Goal: Task Accomplishment & Management: Complete application form

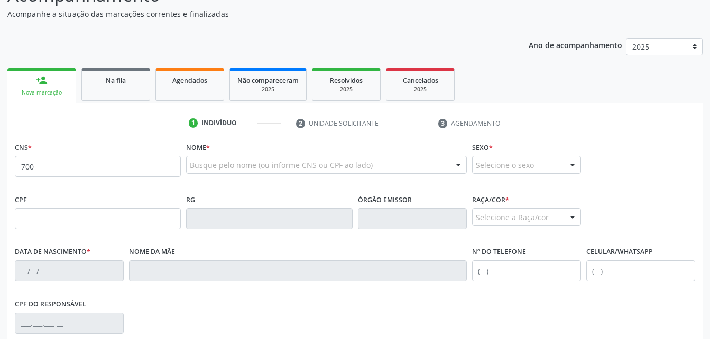
scroll to position [105, 0]
type input "700 0077 3584 7801"
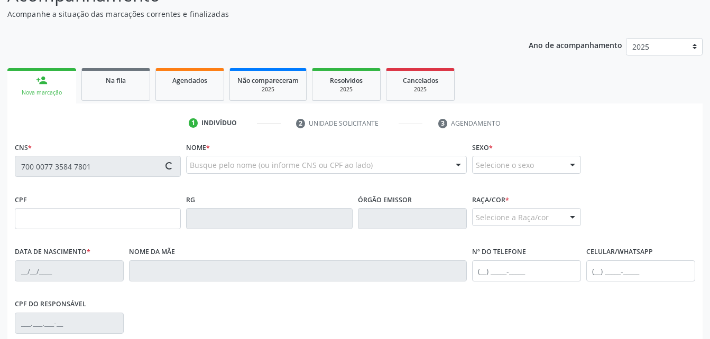
type input "[DATE]"
type input "[PERSON_NAME]"
type input "[PHONE_NUMBER]"
type input "0"
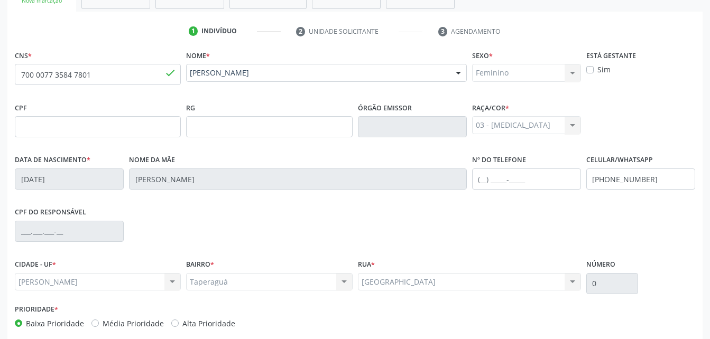
scroll to position [248, 0]
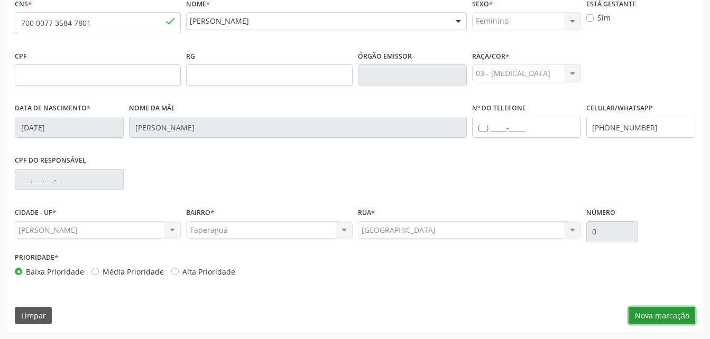
click at [665, 324] on button "Nova marcação" at bounding box center [661, 316] width 67 height 18
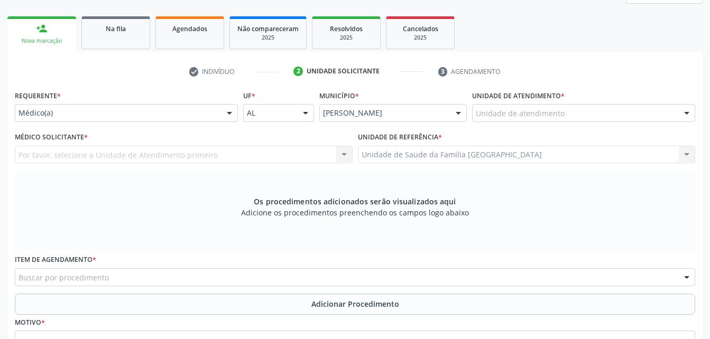
scroll to position [143, 0]
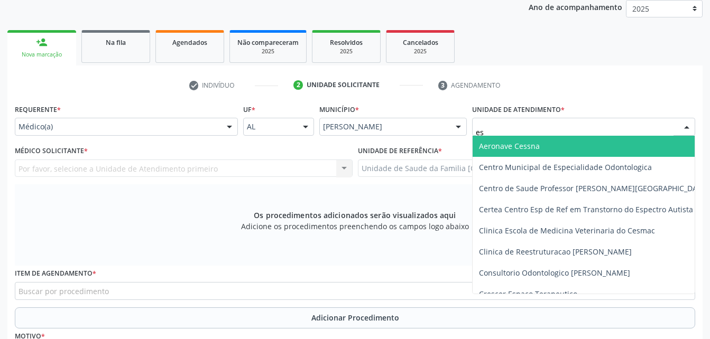
type input "est"
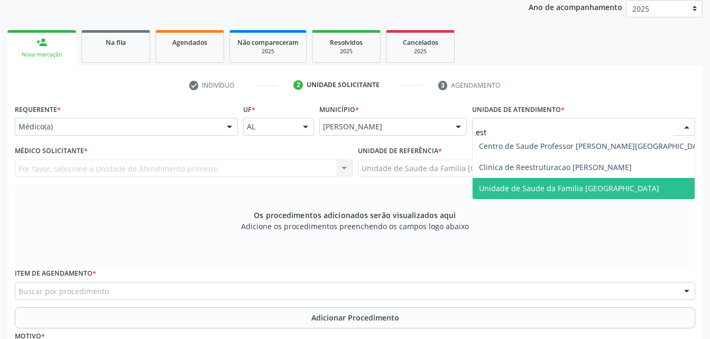
click at [546, 189] on span "Unidade de Saude da Familia [GEOGRAPHIC_DATA]" at bounding box center [569, 188] width 180 height 10
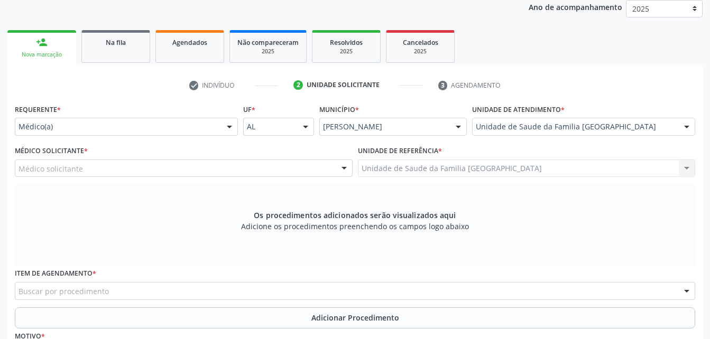
click at [184, 173] on div "Médico solicitante" at bounding box center [184, 169] width 338 height 18
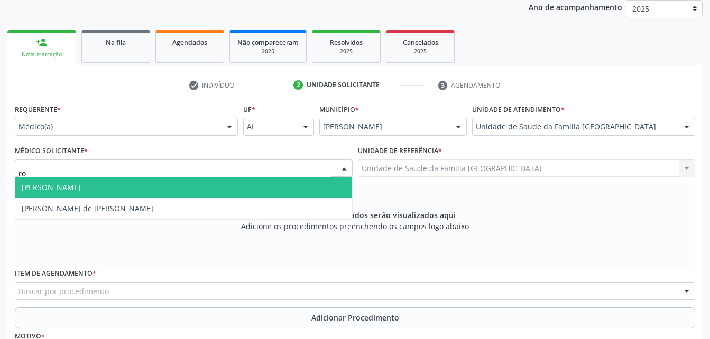
type input "rod"
click at [197, 192] on span "Rodrigo Santana de Luna Batista" at bounding box center [183, 187] width 337 height 21
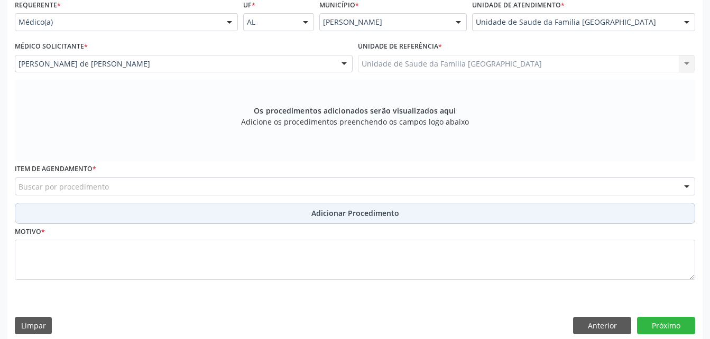
scroll to position [248, 0]
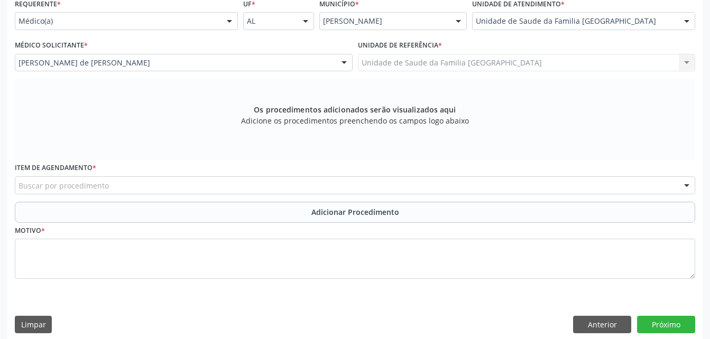
click at [298, 189] on div "Buscar por procedimento" at bounding box center [355, 186] width 680 height 18
click at [18, 200] on input "text" at bounding box center [18, 190] width 0 height 21
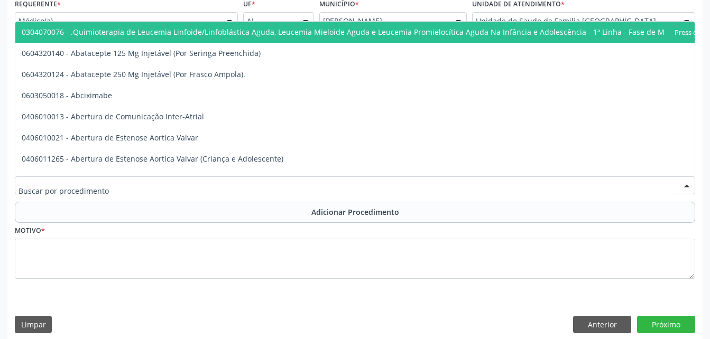
click at [300, 188] on input "text" at bounding box center [345, 190] width 655 height 21
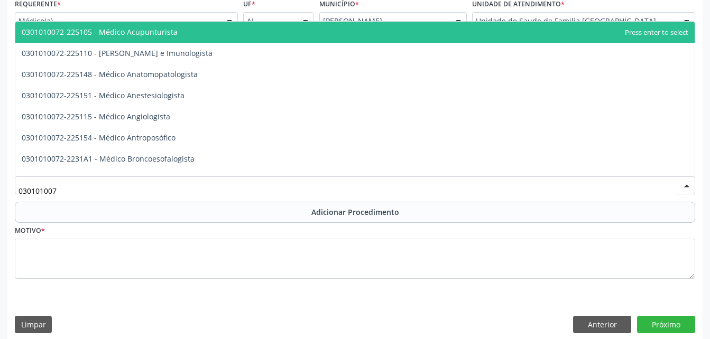
type input "0301010072"
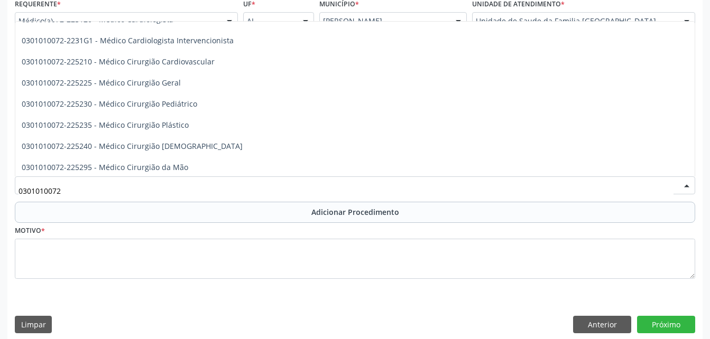
scroll to position [211, 0]
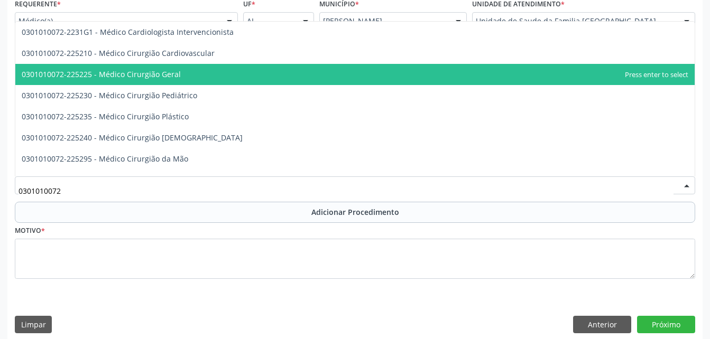
click at [284, 78] on span "0301010072-225225 - Médico Cirurgião Geral" at bounding box center [354, 74] width 679 height 21
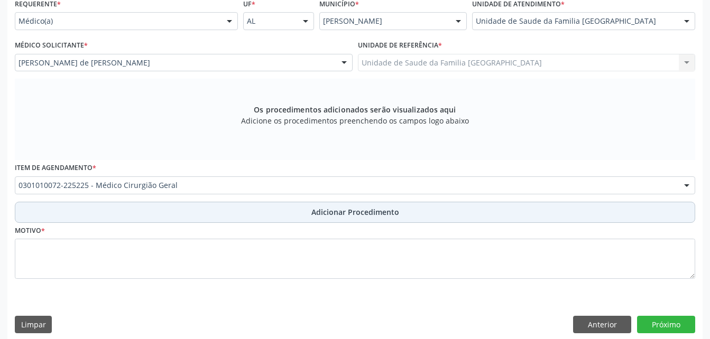
click at [327, 206] on button "Adicionar Procedimento" at bounding box center [355, 212] width 680 height 21
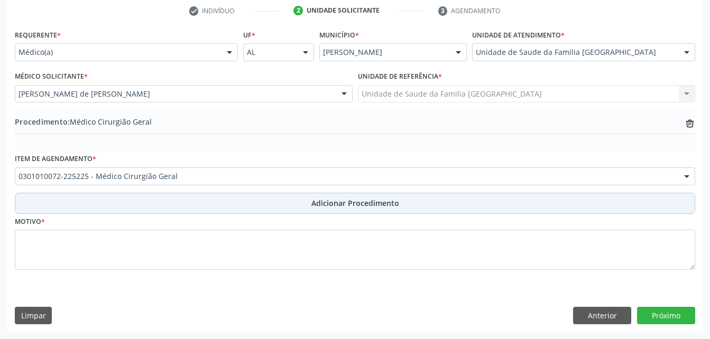
scroll to position [217, 0]
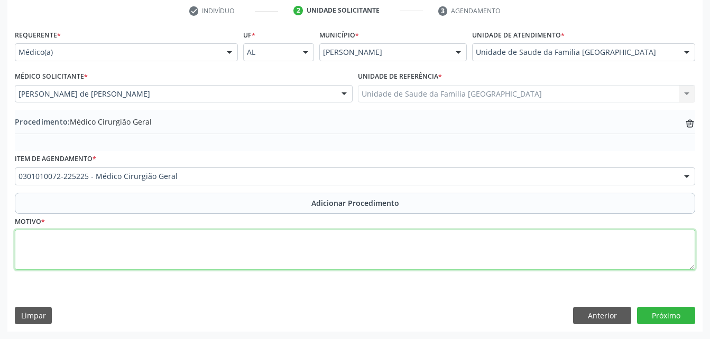
click at [237, 253] on textarea at bounding box center [355, 250] width 680 height 40
type textarea "a"
click at [86, 240] on textarea "AFECÇÃO DA PELE (PEQUENOS PROCEDIMENTOS)" at bounding box center [355, 250] width 680 height 40
click at [141, 236] on textarea "AFECÇÃO DA PELE (PEQUENOS PROCEDIMENTOS)" at bounding box center [355, 250] width 680 height 40
type textarea "AFECÇÃO DA PELE (PEQUENOS PROCEDIMENTOS)"
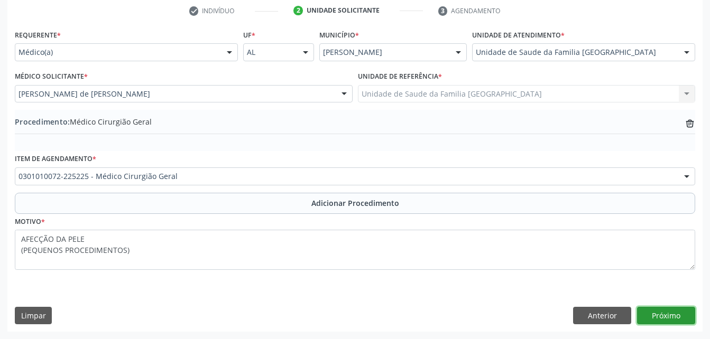
click at [681, 313] on button "Próximo" at bounding box center [666, 316] width 58 height 18
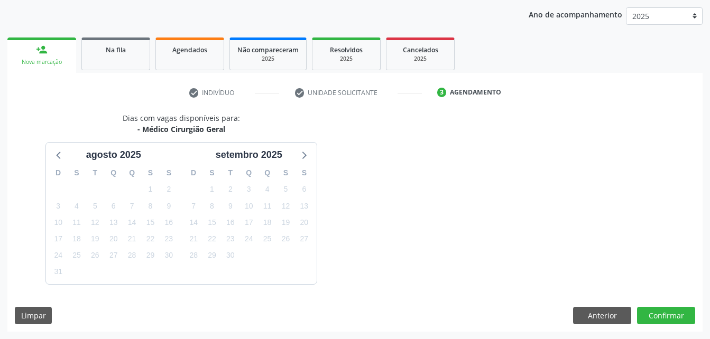
scroll to position [166, 0]
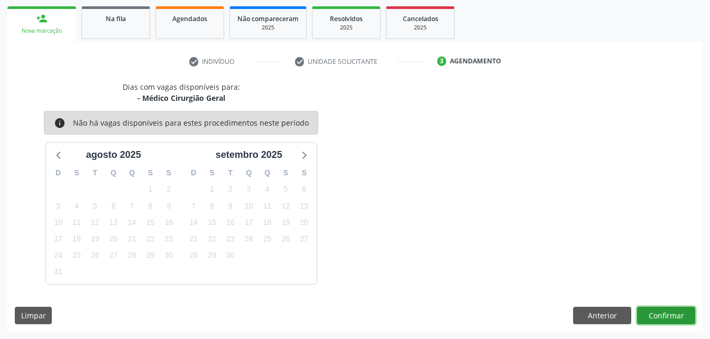
click at [683, 312] on button "Confirmar" at bounding box center [666, 316] width 58 height 18
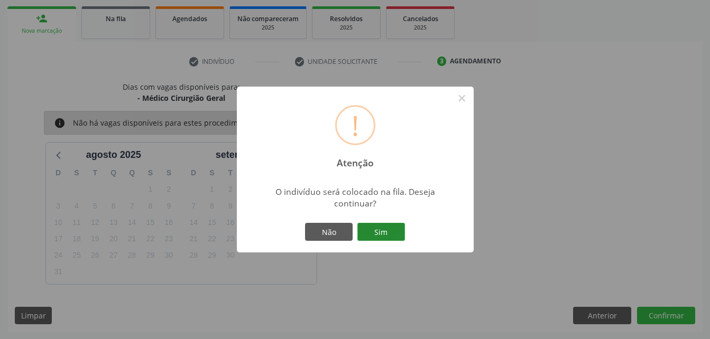
click at [378, 229] on button "Sim" at bounding box center [381, 232] width 48 height 18
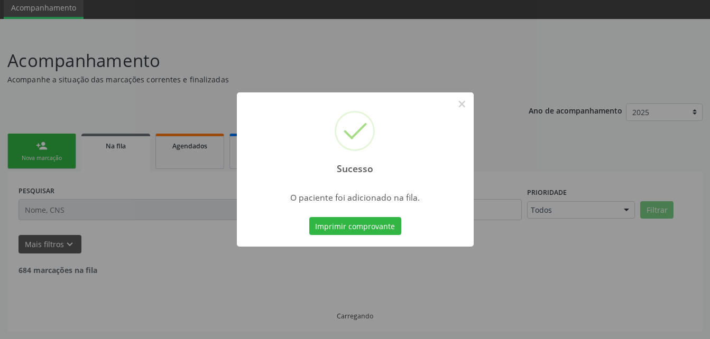
scroll to position [28, 0]
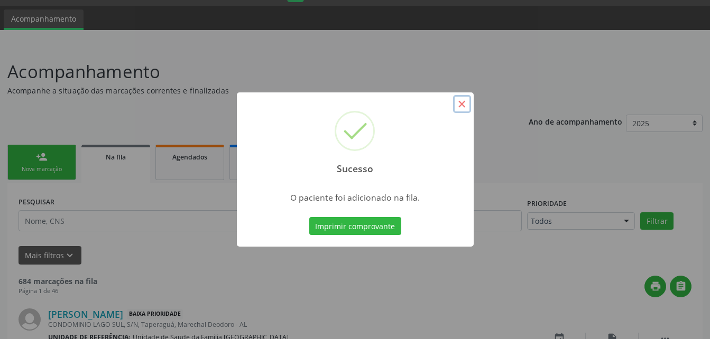
click at [465, 110] on button "×" at bounding box center [462, 104] width 18 height 18
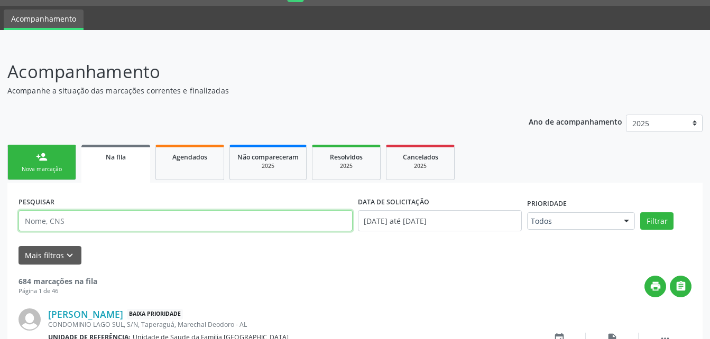
click at [213, 228] on input "text" at bounding box center [185, 220] width 334 height 21
type input "701004802957699"
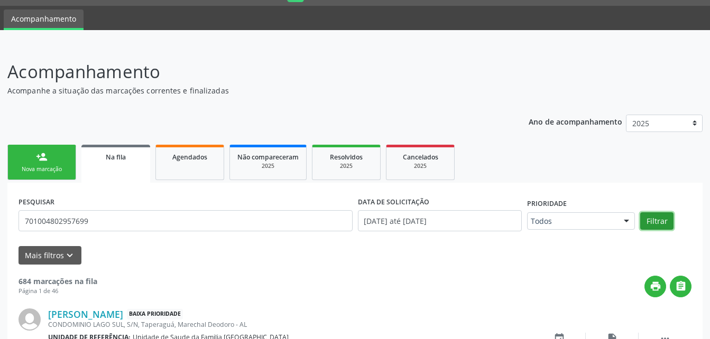
click at [650, 224] on button "Filtrar" at bounding box center [656, 221] width 33 height 18
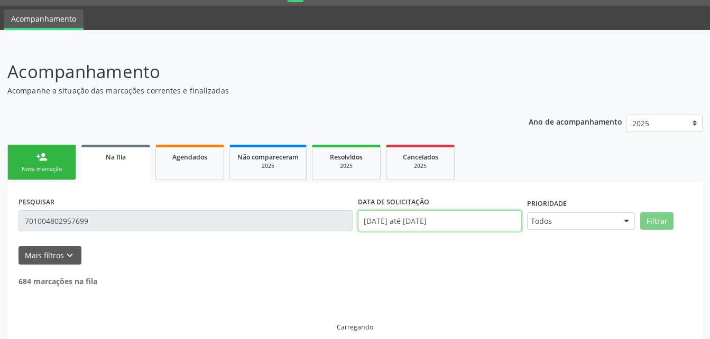
click at [474, 218] on input "[DATE] até [DATE]" at bounding box center [440, 220] width 164 height 21
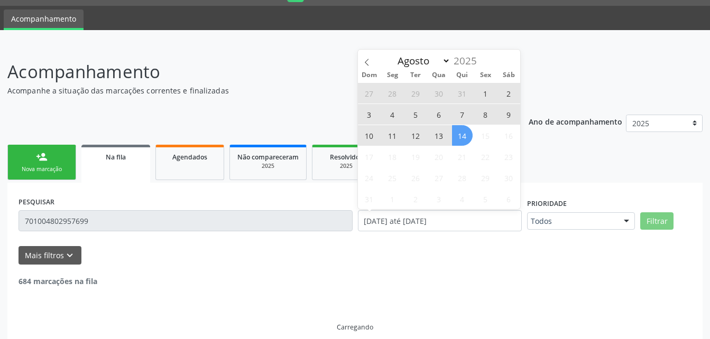
click at [486, 97] on span "1" at bounding box center [485, 93] width 21 height 21
type input "01/08/2025"
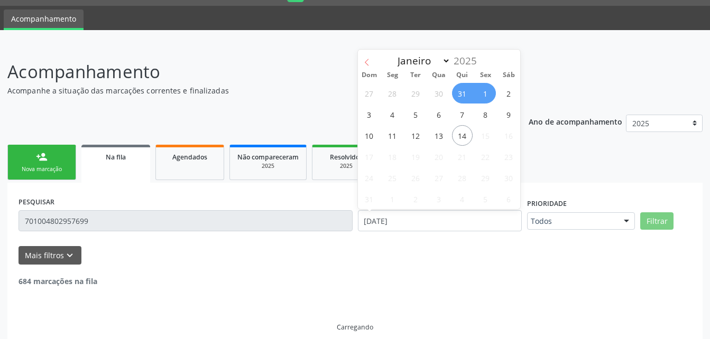
click at [373, 63] on span at bounding box center [367, 59] width 18 height 18
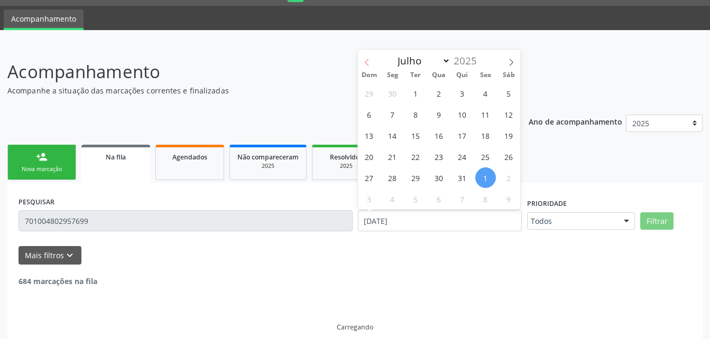
click at [371, 64] on span at bounding box center [367, 59] width 18 height 18
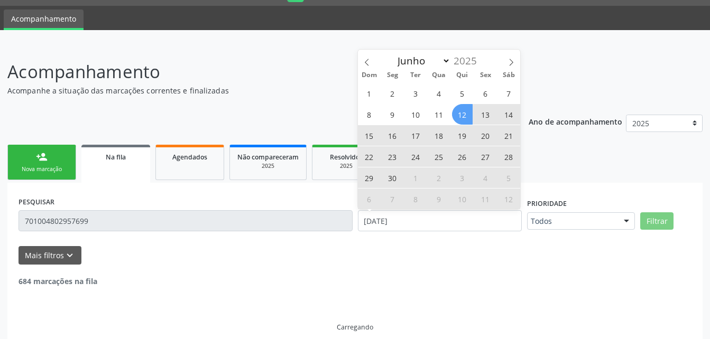
scroll to position [0, 0]
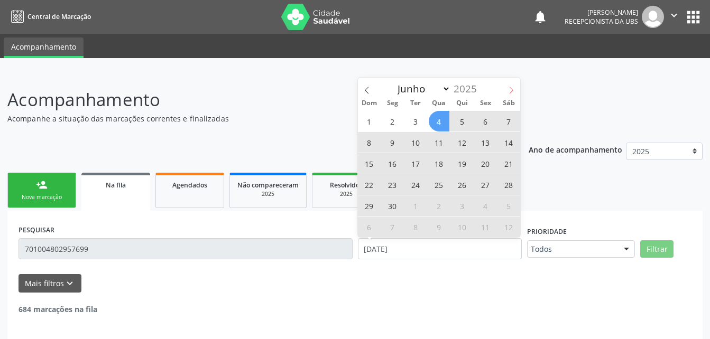
click at [506, 87] on span at bounding box center [511, 87] width 18 height 18
select select "6"
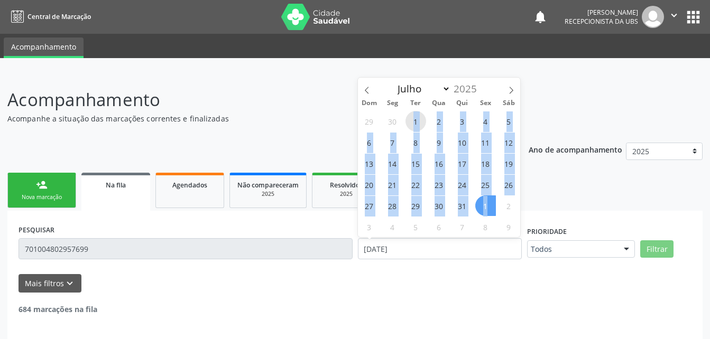
drag, startPoint x: 412, startPoint y: 122, endPoint x: 488, endPoint y: 207, distance: 114.6
click at [488, 207] on div "29 30 1 2 3 4 5 6 7 8 9 10 11 12 13 14 15 16 17 18 19 20 21 22 23 24 25 26 27 2…" at bounding box center [439, 173] width 163 height 127
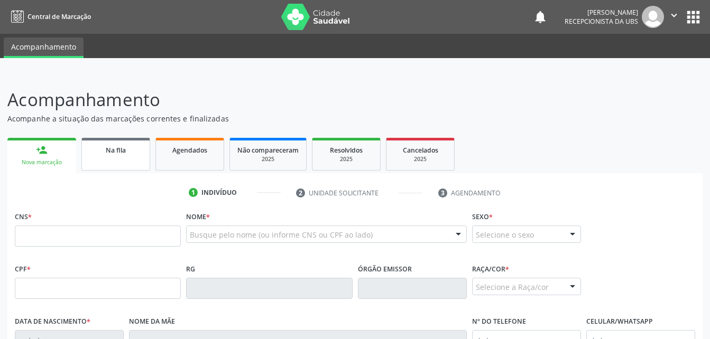
click at [142, 156] on link "Na fila" at bounding box center [115, 154] width 69 height 33
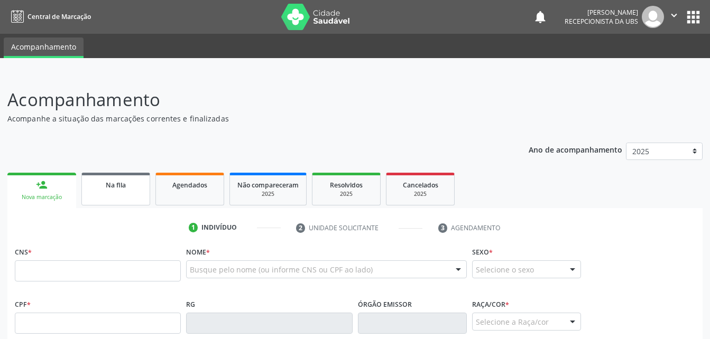
drag, startPoint x: 113, startPoint y: 183, endPoint x: 130, endPoint y: 193, distance: 19.7
click at [113, 183] on span "Na fila" at bounding box center [116, 185] width 20 height 9
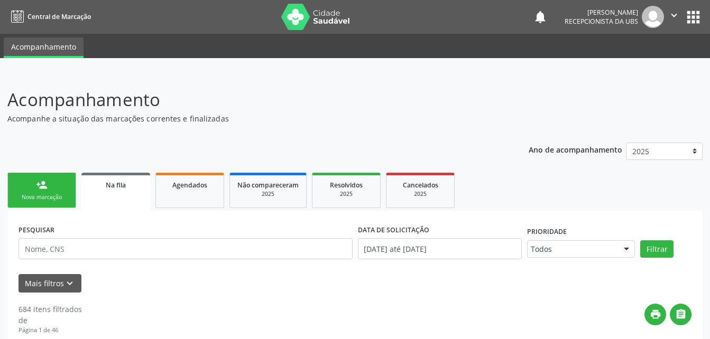
scroll to position [28, 0]
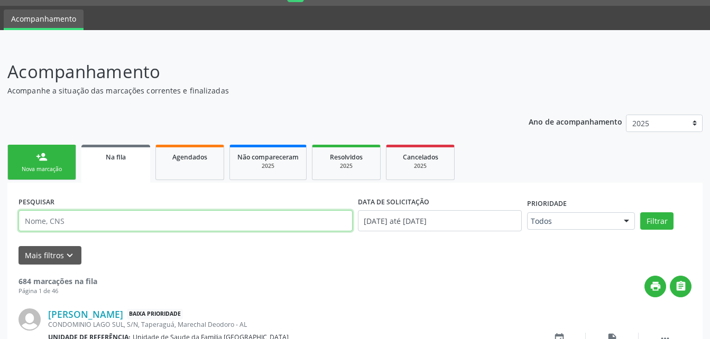
click at [122, 217] on input "text" at bounding box center [185, 220] width 334 height 21
type input "LOURIVAL DA CONCEIÇAO"
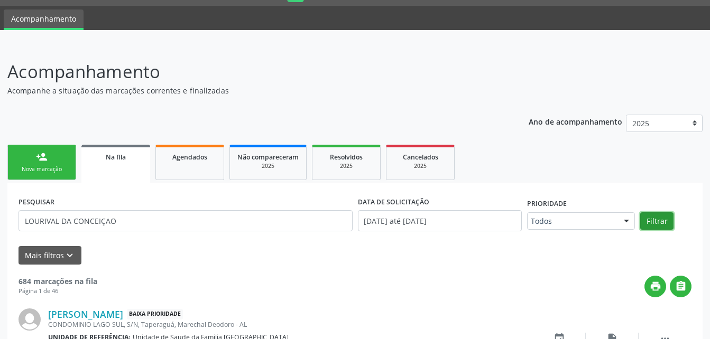
click at [659, 221] on button "Filtrar" at bounding box center [656, 221] width 33 height 18
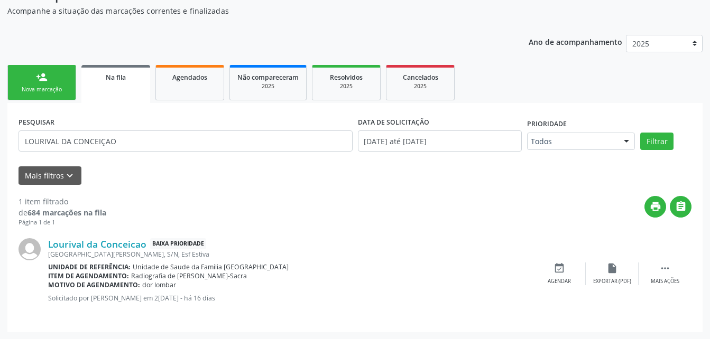
scroll to position [108, 0]
click at [76, 77] on ul "person_add Nova marcação Na fila Agendados Não compareceram 2025 Resolvidos 202…" at bounding box center [354, 82] width 695 height 41
click at [51, 79] on link "person_add Nova marcação" at bounding box center [41, 81] width 69 height 35
click at [56, 77] on link "person_add Nova marcação" at bounding box center [41, 81] width 69 height 35
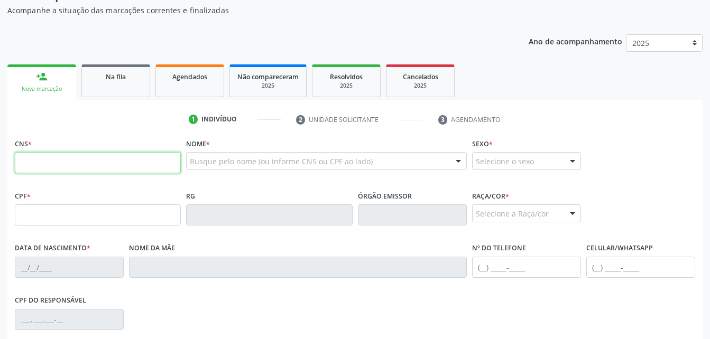
click at [52, 169] on input "text" at bounding box center [98, 162] width 166 height 21
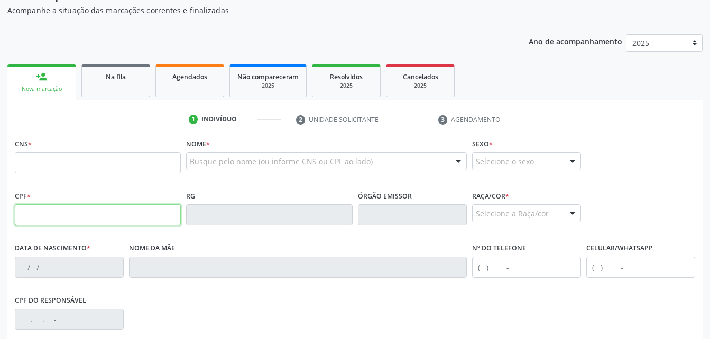
click at [24, 207] on input "text" at bounding box center [98, 215] width 166 height 21
type input "383.338.054-34"
type input "704 2022 4776 0088"
type input "16/12/1959"
type input "Margarida Roberto dos Santos"
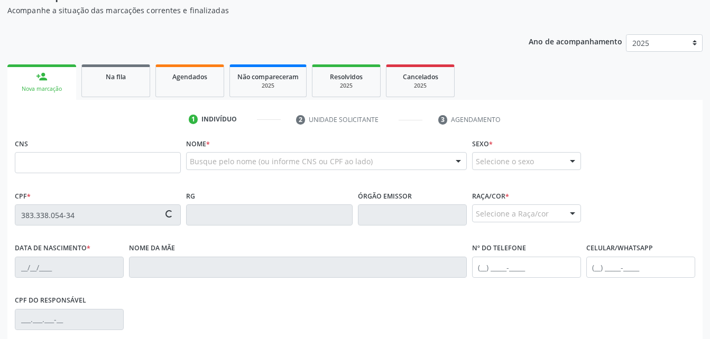
type input "(82) 99352-8493"
type input "S/N"
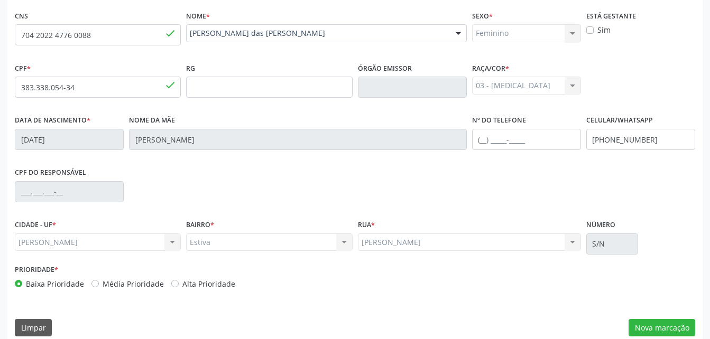
scroll to position [248, 0]
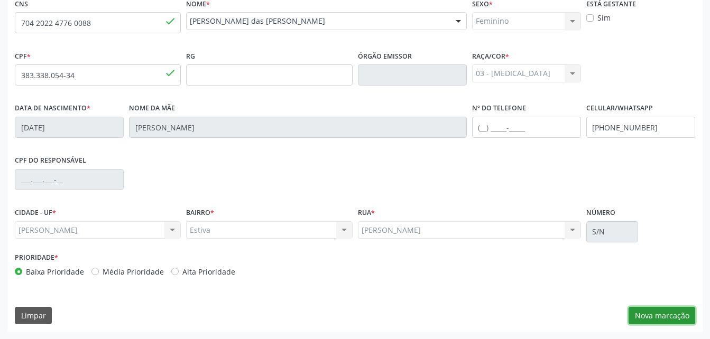
click at [693, 322] on button "Nova marcação" at bounding box center [661, 316] width 67 height 18
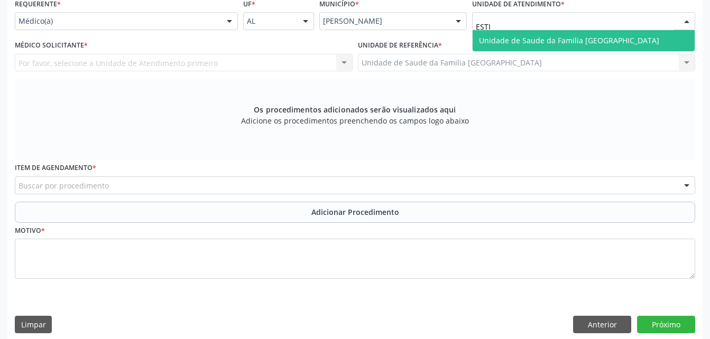
type input "ESTIV"
click at [552, 36] on span "Unidade de Saude da Familia [GEOGRAPHIC_DATA]" at bounding box center [569, 40] width 180 height 10
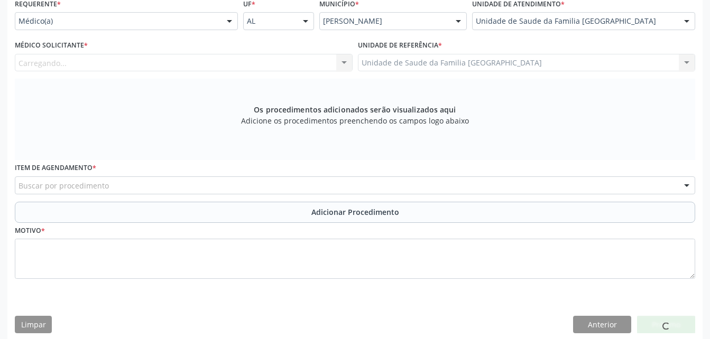
click at [100, 63] on div "Carregando... Nenhum resultado encontrado para: " " Não há nenhuma opção para s…" at bounding box center [184, 63] width 338 height 18
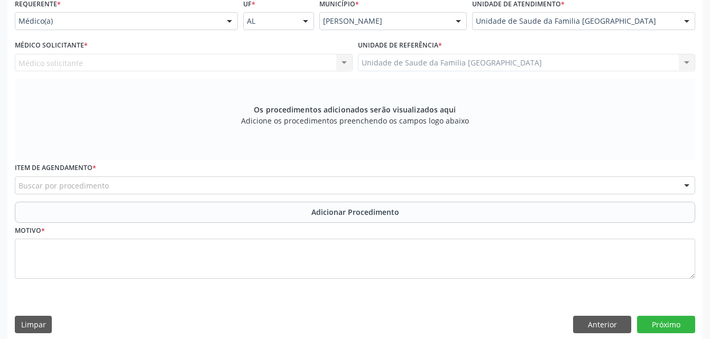
click at [148, 65] on div "Médico solicitante Nenhum resultado encontrado para: " " Não há nenhuma opção p…" at bounding box center [184, 63] width 338 height 18
click at [342, 66] on div "Médico solicitante Nenhum resultado encontrado para: " " Não há nenhuma opção p…" at bounding box center [184, 63] width 338 height 18
click at [314, 58] on div "Médico solicitante Nenhum resultado encontrado para: " " Não há nenhuma opção p…" at bounding box center [184, 63] width 338 height 18
click at [290, 187] on div "Buscar por procedimento" at bounding box center [355, 186] width 680 height 18
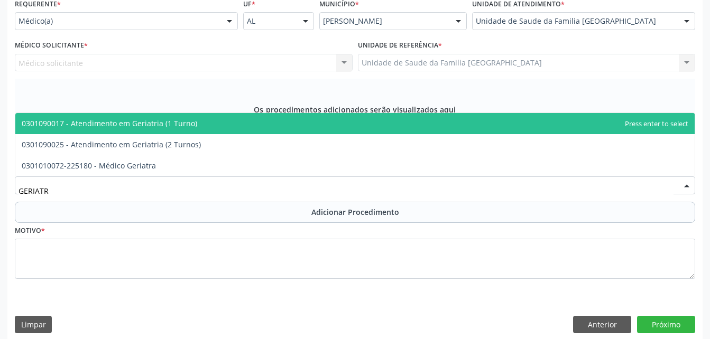
type input "GERIATRA"
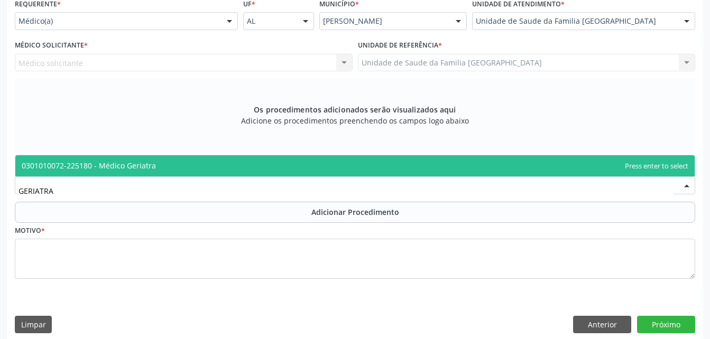
click at [292, 170] on span "0301010072-225180 - Médico Geriatra" at bounding box center [354, 165] width 679 height 21
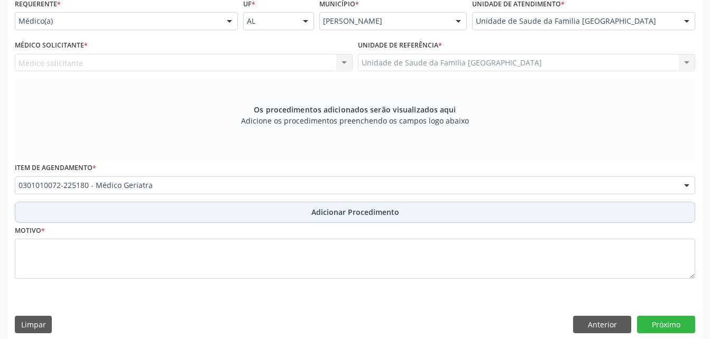
click at [296, 217] on button "Adicionar Procedimento" at bounding box center [355, 212] width 680 height 21
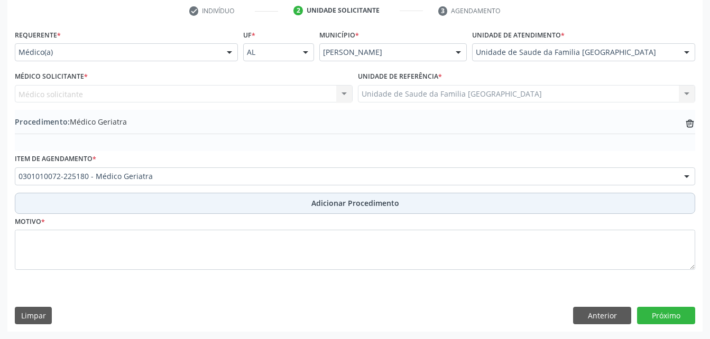
scroll to position [217, 0]
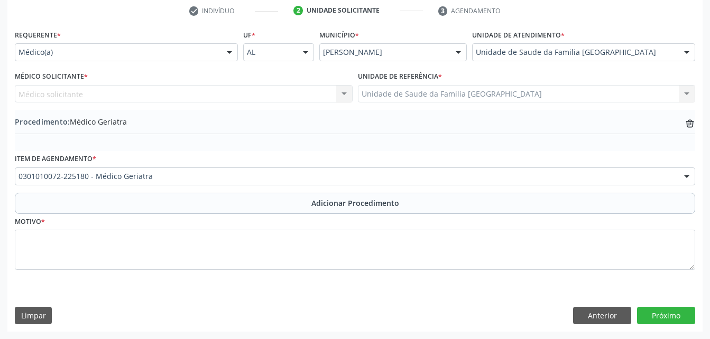
click at [160, 92] on div "Médico solicitante Nenhum resultado encontrado para: " " Não há nenhuma opção p…" at bounding box center [184, 94] width 338 height 18
click at [344, 88] on div "Médico solicitante Nenhum resultado encontrado para: " " Não há nenhuma opção p…" at bounding box center [184, 94] width 338 height 18
click at [322, 94] on div "Médico solicitante Nenhum resultado encontrado para: " " Não há nenhuma opção p…" at bounding box center [184, 94] width 338 height 18
click at [347, 99] on div "Médico solicitante Nenhum resultado encontrado para: " " Não há nenhuma opção p…" at bounding box center [184, 94] width 338 height 18
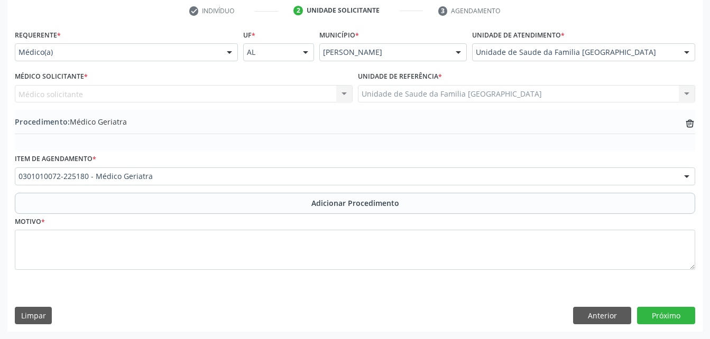
click at [322, 95] on div "Médico solicitante Nenhum resultado encontrado para: " " Não há nenhuma opção p…" at bounding box center [184, 94] width 338 height 18
click at [326, 98] on div "Médico solicitante Nenhum resultado encontrado para: " " Não há nenhuma opção p…" at bounding box center [184, 94] width 338 height 18
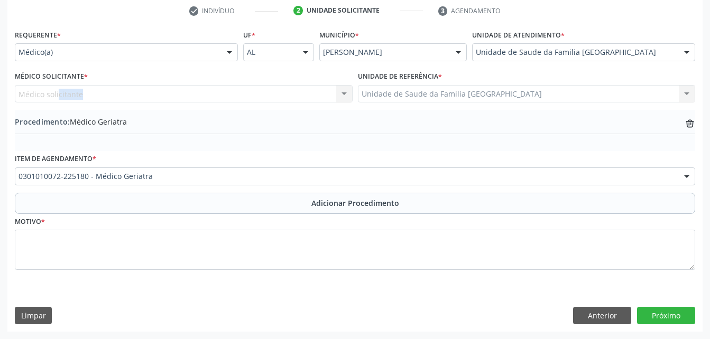
click at [327, 98] on div "Médico solicitante Nenhum resultado encontrado para: " " Não há nenhuma opção p…" at bounding box center [184, 94] width 338 height 18
click at [348, 96] on div "Médico solicitante Nenhum resultado encontrado para: " " Não há nenhuma opção p…" at bounding box center [184, 94] width 338 height 18
click at [225, 50] on div at bounding box center [229, 53] width 16 height 18
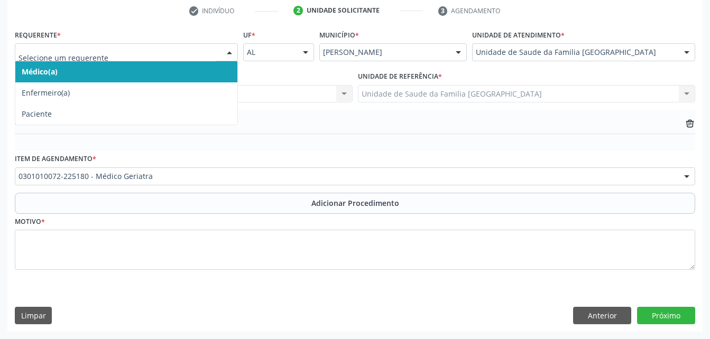
click at [207, 64] on span "Médico(a)" at bounding box center [126, 71] width 222 height 21
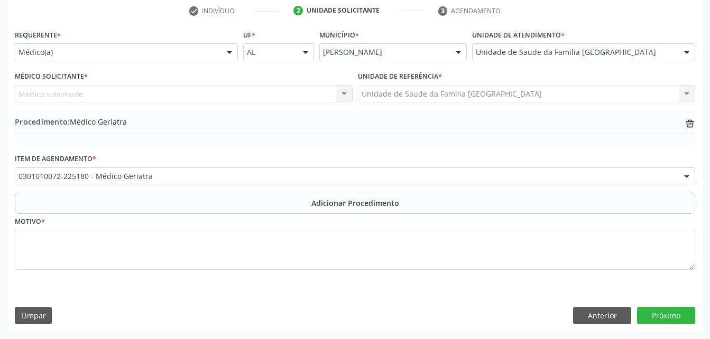
click at [222, 88] on div "Médico solicitante Nenhum resultado encontrado para: " " Não há nenhuma opção p…" at bounding box center [184, 94] width 338 height 18
drag, startPoint x: 315, startPoint y: 100, endPoint x: 330, endPoint y: 97, distance: 15.1
click at [316, 100] on div "Médico solicitante Nenhum resultado encontrado para: " " Não há nenhuma opção p…" at bounding box center [184, 94] width 338 height 18
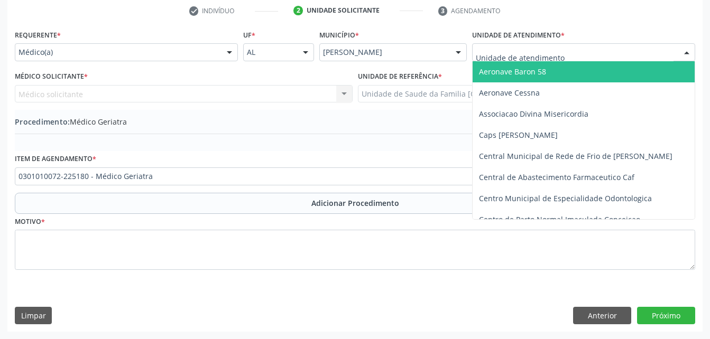
click at [680, 58] on div at bounding box center [687, 53] width 16 height 18
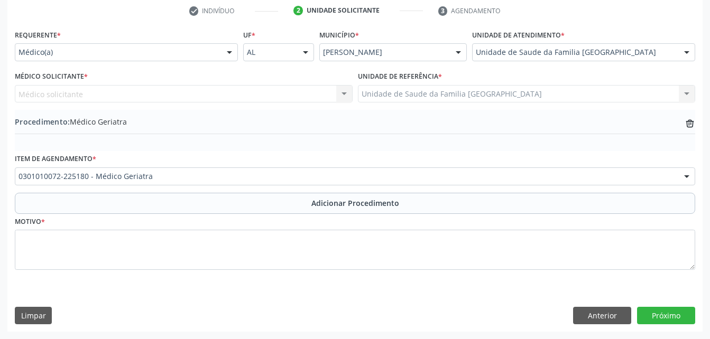
click at [344, 95] on div "Médico solicitante Nenhum resultado encontrado para: " " Não há nenhuma opção p…" at bounding box center [184, 94] width 338 height 18
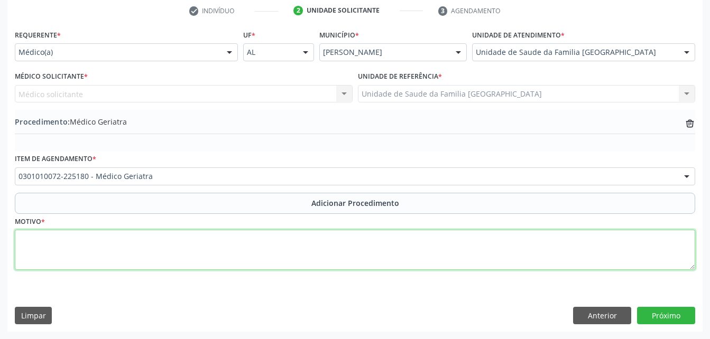
click at [398, 250] on textarea at bounding box center [355, 250] width 680 height 40
type textarea "SEM JUSTF."
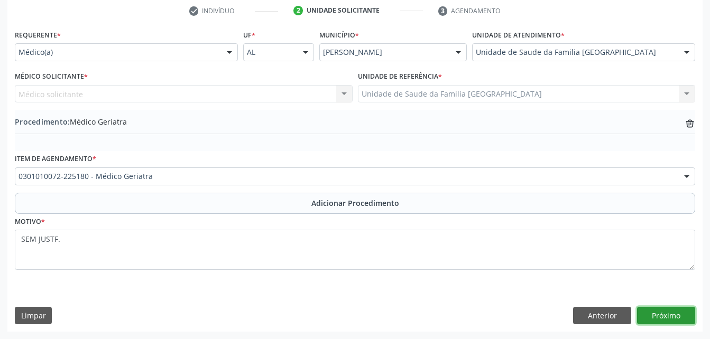
click at [672, 311] on button "Próximo" at bounding box center [666, 316] width 58 height 18
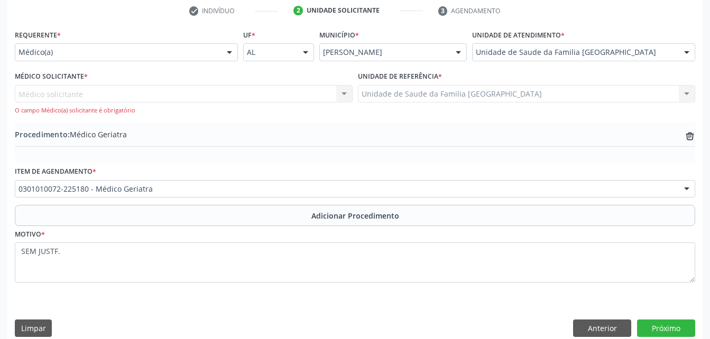
click at [327, 95] on div "Médico solicitante Nenhum resultado encontrado para: " " Não há nenhuma opção p…" at bounding box center [184, 100] width 338 height 30
click at [336, 95] on div "Médico solicitante Nenhum resultado encontrado para: " " Não há nenhuma opção p…" at bounding box center [184, 100] width 338 height 30
click at [347, 96] on div "Médico solicitante Nenhum resultado encontrado para: " " Não há nenhuma opção p…" at bounding box center [184, 100] width 338 height 30
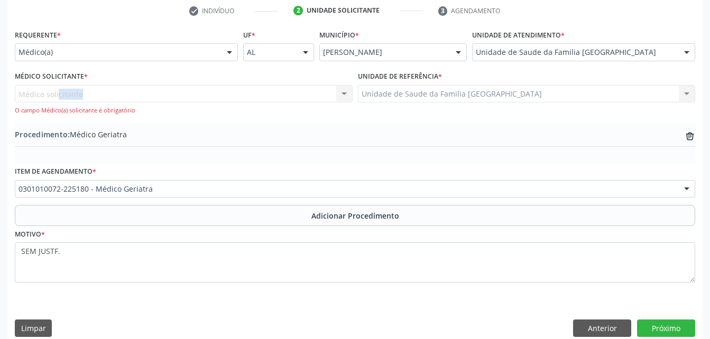
click at [347, 94] on div "Médico solicitante Nenhum resultado encontrado para: " " Não há nenhuma opção p…" at bounding box center [184, 100] width 338 height 30
drag, startPoint x: 273, startPoint y: 105, endPoint x: 254, endPoint y: 90, distance: 24.5
click at [273, 104] on div "Médico solicitante Nenhum resultado encontrado para: " " Não há nenhuma opção p…" at bounding box center [184, 100] width 338 height 30
click at [252, 89] on div "Médico solicitante Nenhum resultado encontrado para: " " Não há nenhuma opção p…" at bounding box center [184, 100] width 338 height 30
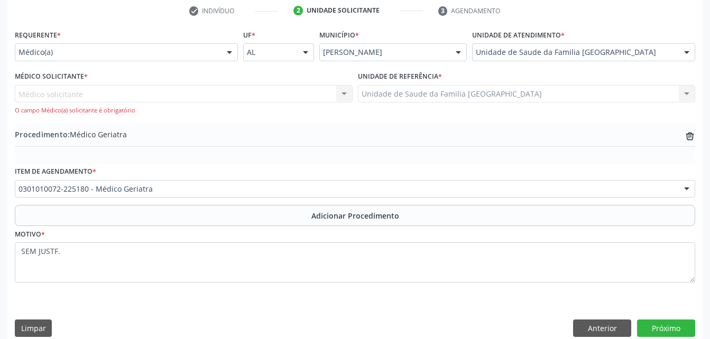
click at [252, 89] on div "Médico solicitante Nenhum resultado encontrado para: " " Não há nenhuma opção p…" at bounding box center [184, 100] width 338 height 30
click at [124, 108] on div "O campo Médico(a) solicitante é obrigatório" at bounding box center [184, 110] width 338 height 9
click at [117, 97] on div "Médico solicitante Nenhum resultado encontrado para: " " Não há nenhuma opção p…" at bounding box center [184, 100] width 338 height 30
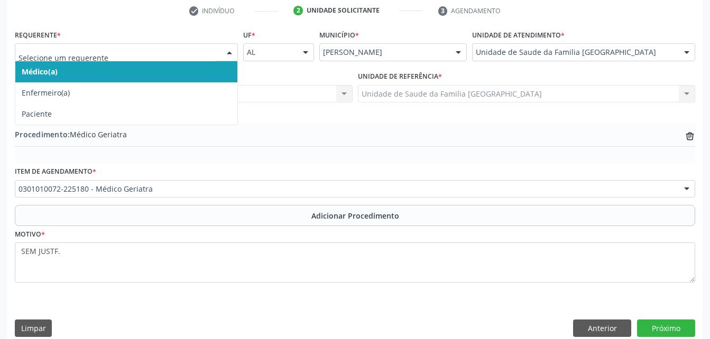
click at [221, 55] on div at bounding box center [229, 53] width 16 height 18
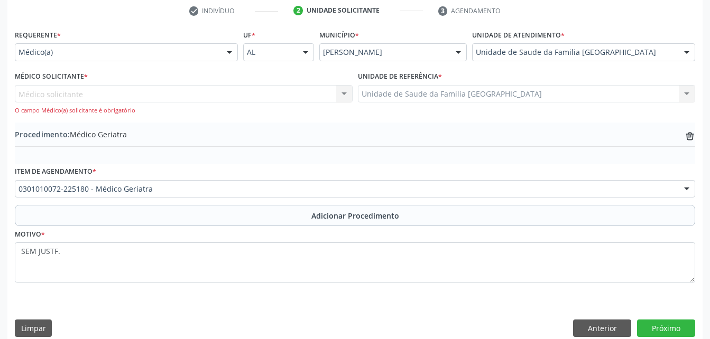
click at [221, 55] on div at bounding box center [229, 53] width 16 height 18
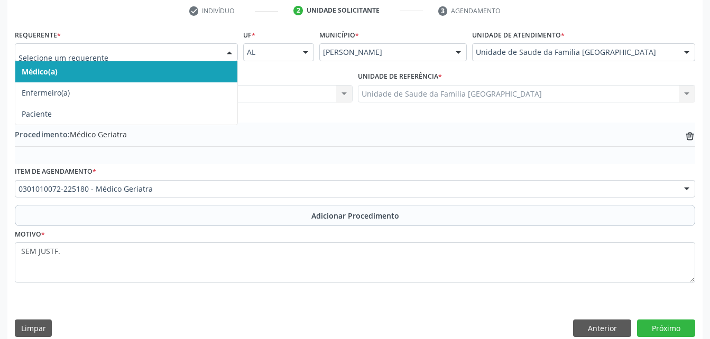
click at [221, 55] on div at bounding box center [229, 53] width 16 height 18
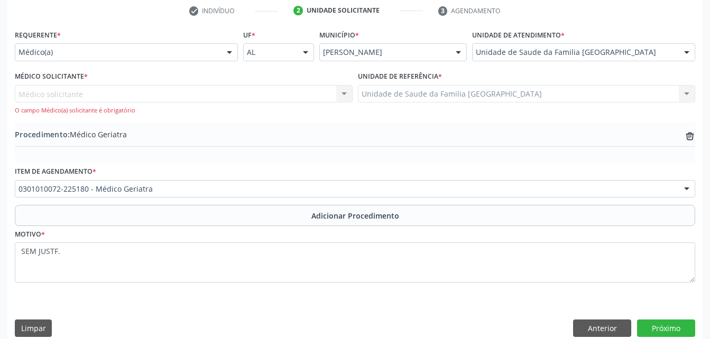
click at [197, 90] on div "Médico solicitante Nenhum resultado encontrado para: " " Não há nenhuma opção p…" at bounding box center [184, 100] width 338 height 30
click at [235, 54] on div at bounding box center [229, 53] width 16 height 18
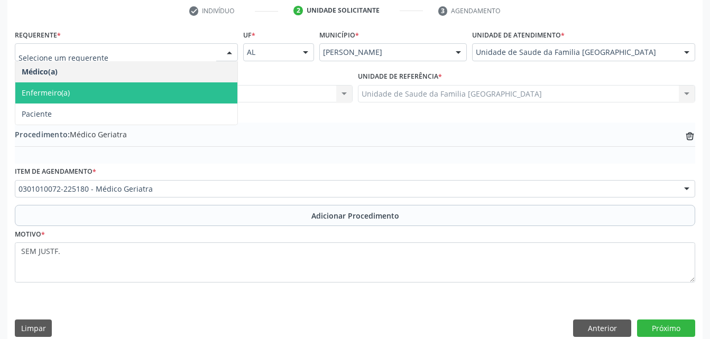
click at [120, 98] on span "Enfermeiro(a)" at bounding box center [126, 92] width 222 height 21
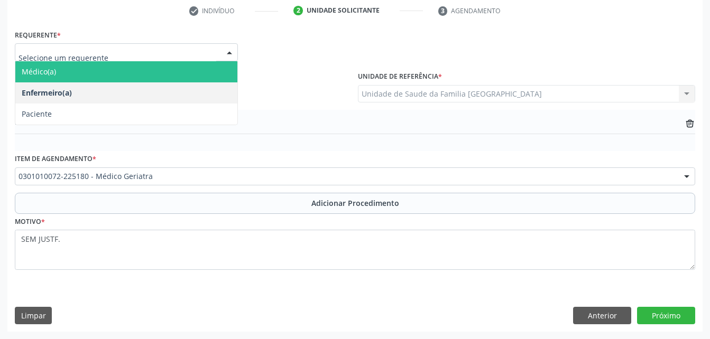
click at [181, 65] on span "Médico(a)" at bounding box center [126, 71] width 222 height 21
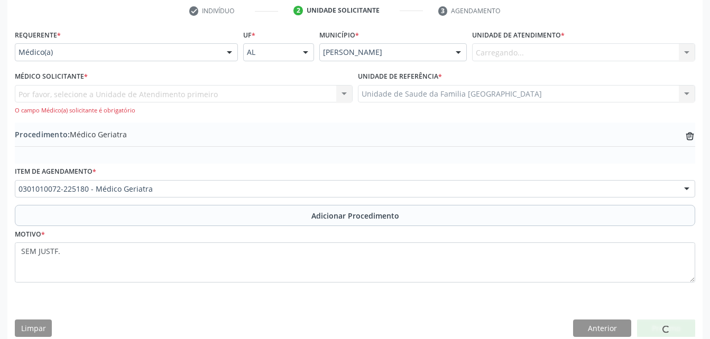
click at [191, 93] on div "Por favor, selecione a Unidade de Atendimento primeiro Nenhum resultado encontr…" at bounding box center [184, 100] width 338 height 30
click at [518, 48] on div "Carregando... Nenhum resultado encontrado para: " " Não há nenhuma opção para s…" at bounding box center [583, 52] width 223 height 18
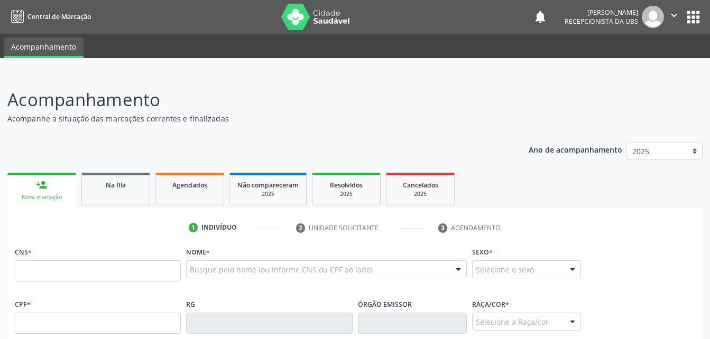
scroll to position [217, 0]
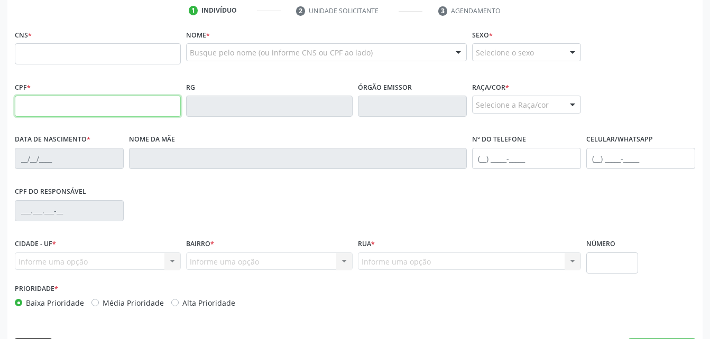
click at [69, 108] on input "text" at bounding box center [98, 106] width 166 height 21
type input "383.338.054-34"
type input "704 2022 4776 0088"
type input "16/12/1959"
type input "Margarida Roberto dos Santos"
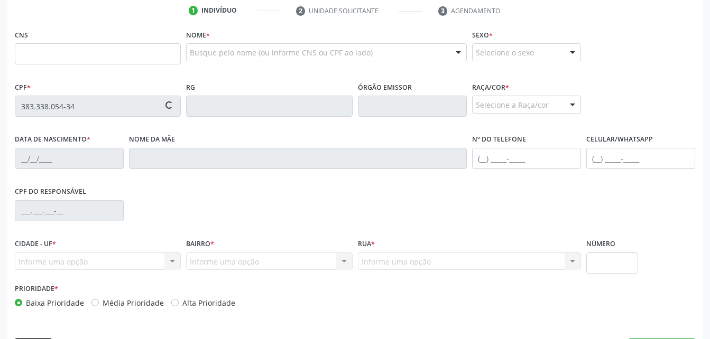
type input "(82) 99352-8493"
type input "S/N"
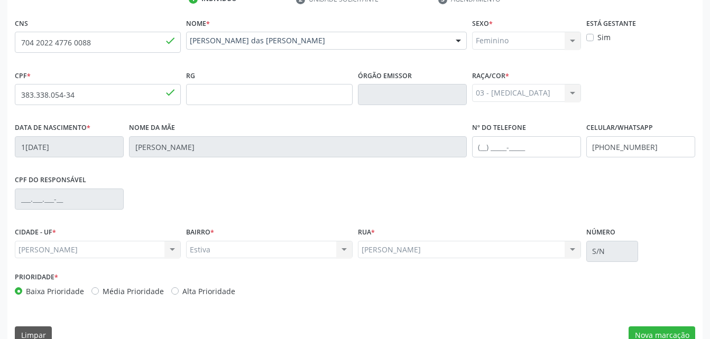
scroll to position [248, 0]
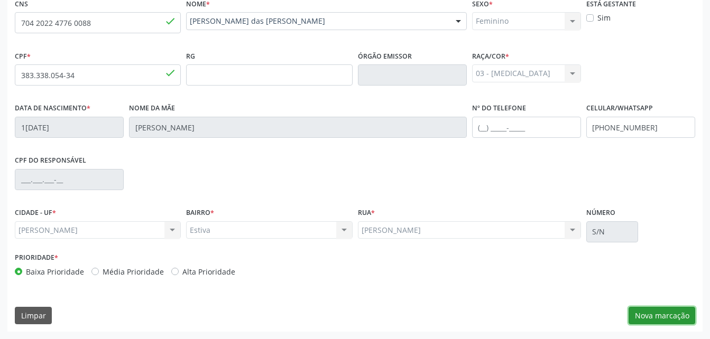
click at [680, 313] on button "Nova marcação" at bounding box center [661, 316] width 67 height 18
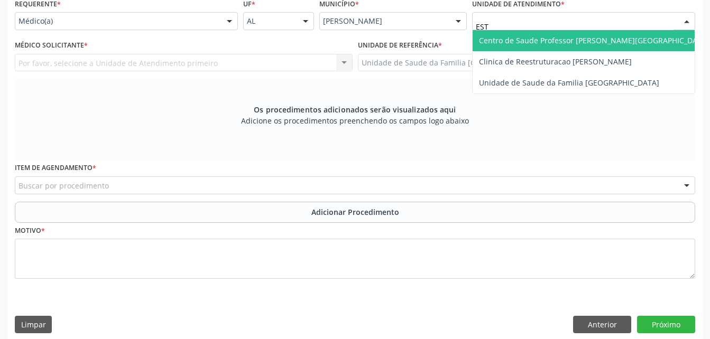
type input "ESTI"
click at [555, 39] on span "Unidade de Saude da Familia [GEOGRAPHIC_DATA]" at bounding box center [569, 40] width 180 height 10
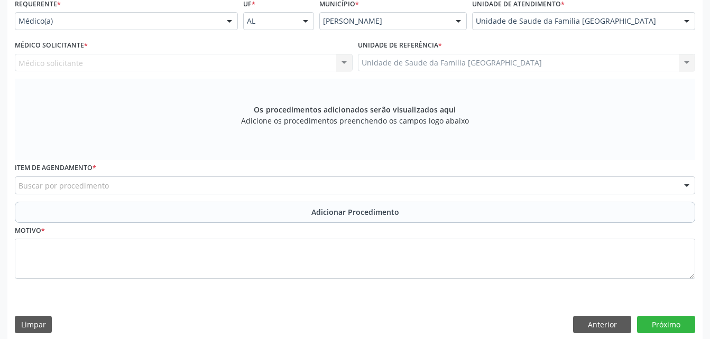
click at [332, 61] on div "Médico solicitante Nenhum resultado encontrado para: " " Não há nenhuma opção p…" at bounding box center [184, 63] width 338 height 18
click at [346, 61] on div "Médico solicitante Nenhum resultado encontrado para: " " Não há nenhuma opção p…" at bounding box center [184, 63] width 338 height 18
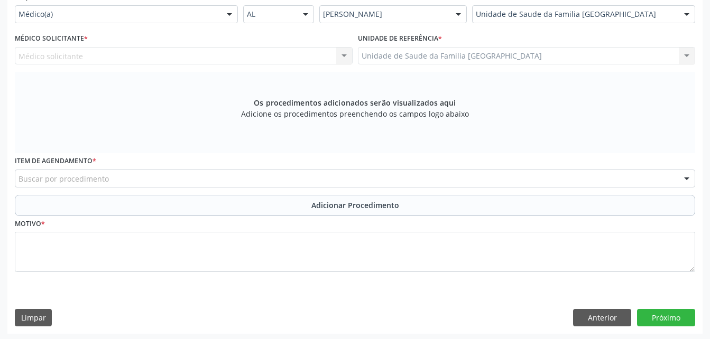
scroll to position [257, 0]
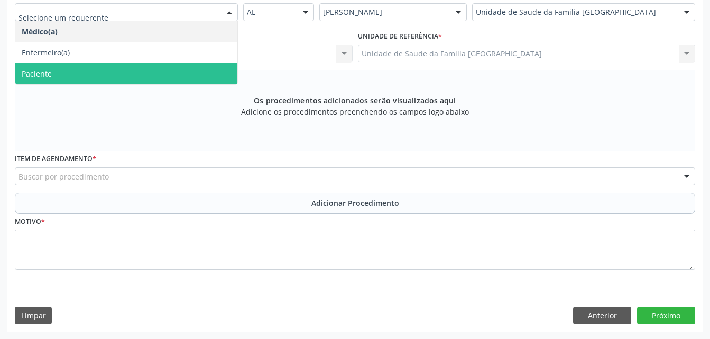
click at [180, 66] on span "Paciente" at bounding box center [126, 73] width 222 height 21
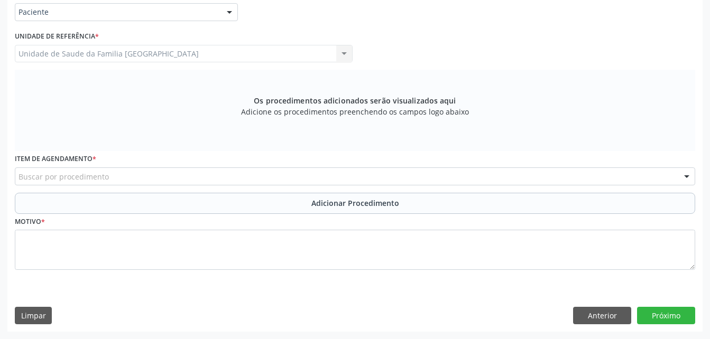
click at [169, 175] on div "Buscar por procedimento" at bounding box center [355, 177] width 680 height 18
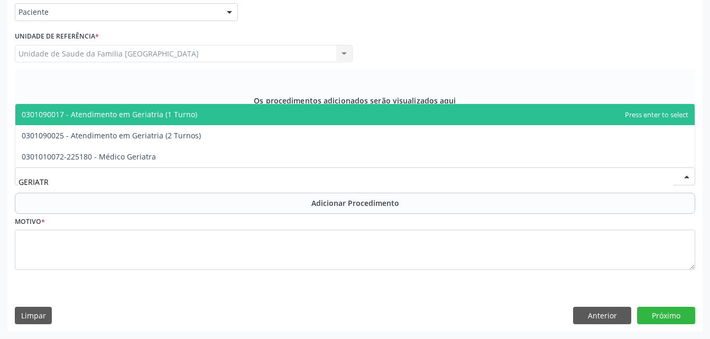
type input "GERIATRA"
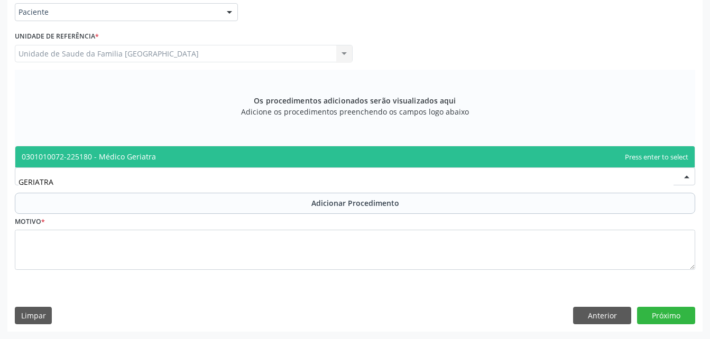
click at [180, 158] on span "0301010072-225180 - Médico Geriatra" at bounding box center [354, 156] width 679 height 21
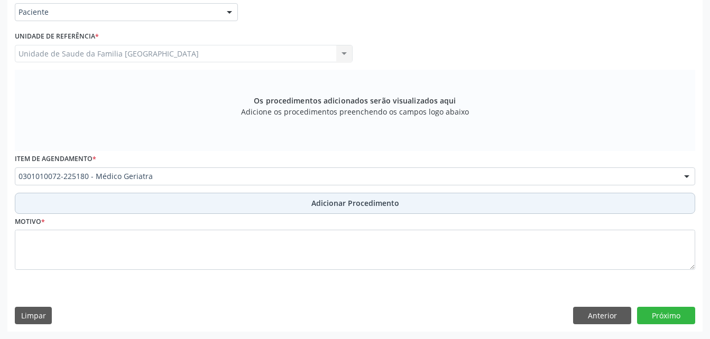
click at [189, 203] on button "Adicionar Procedimento" at bounding box center [355, 203] width 680 height 21
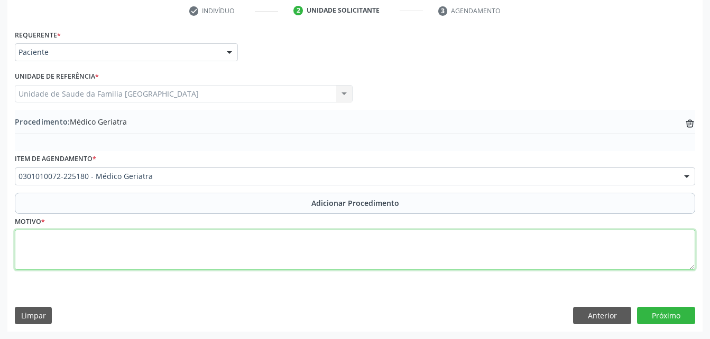
click at [196, 245] on textarea at bounding box center [355, 250] width 680 height 40
type textarea "SEM JUSTF."
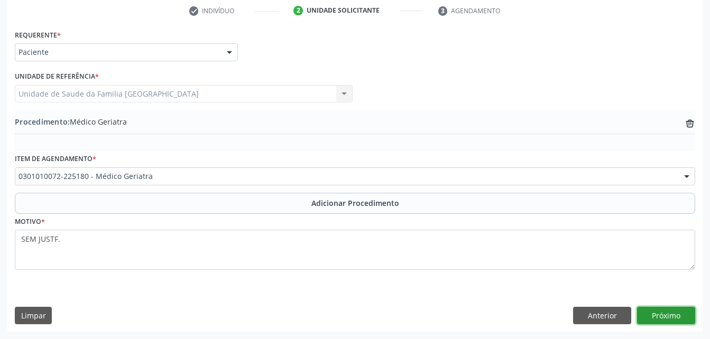
click at [665, 312] on button "Próximo" at bounding box center [666, 316] width 58 height 18
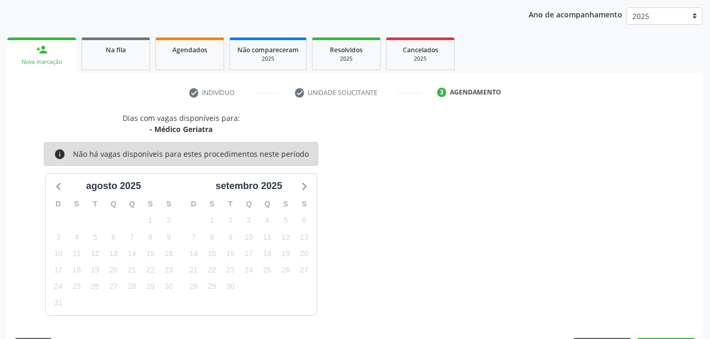
scroll to position [166, 0]
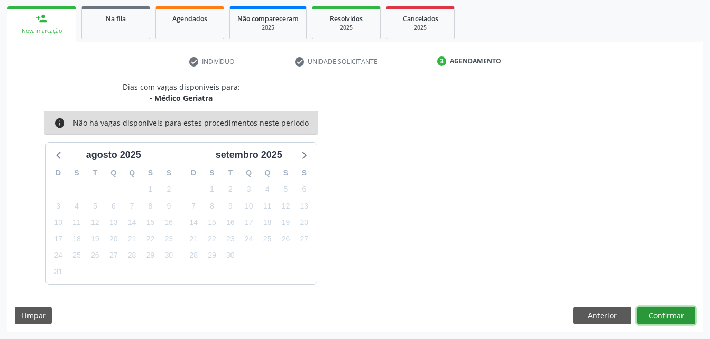
click at [685, 314] on button "Confirmar" at bounding box center [666, 316] width 58 height 18
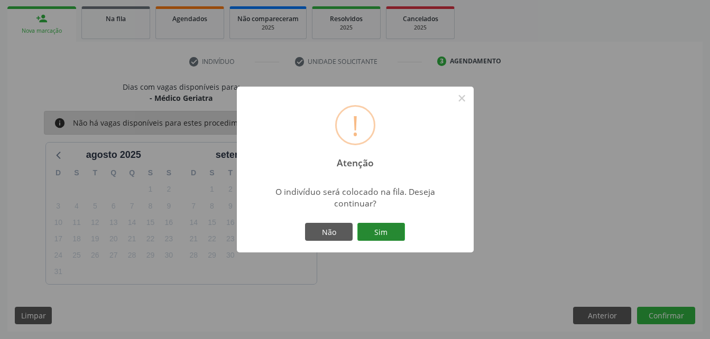
click at [378, 224] on button "Sim" at bounding box center [381, 232] width 48 height 18
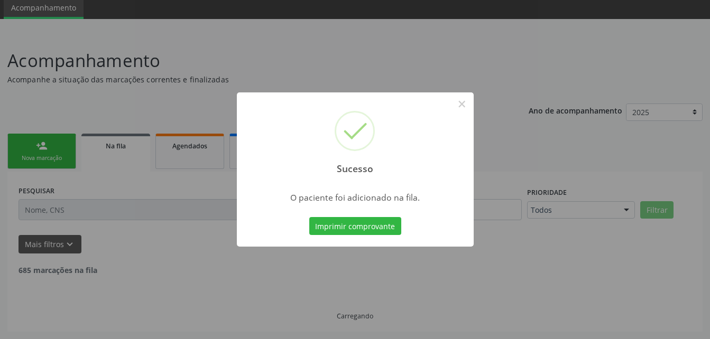
scroll to position [28, 0]
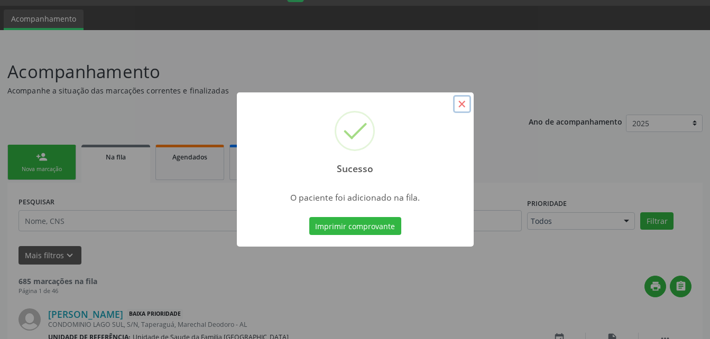
click at [459, 102] on button "×" at bounding box center [462, 104] width 18 height 18
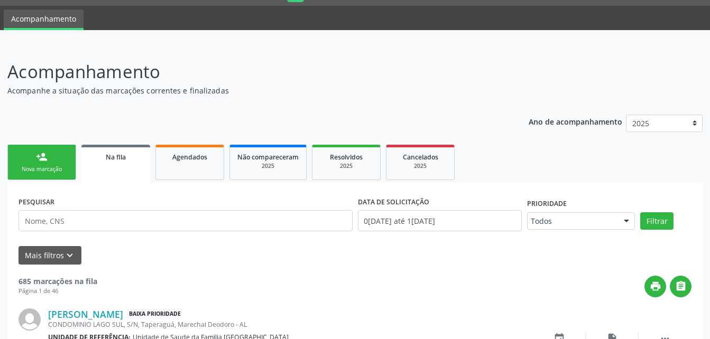
click at [58, 158] on link "person_add Nova marcação" at bounding box center [41, 162] width 69 height 35
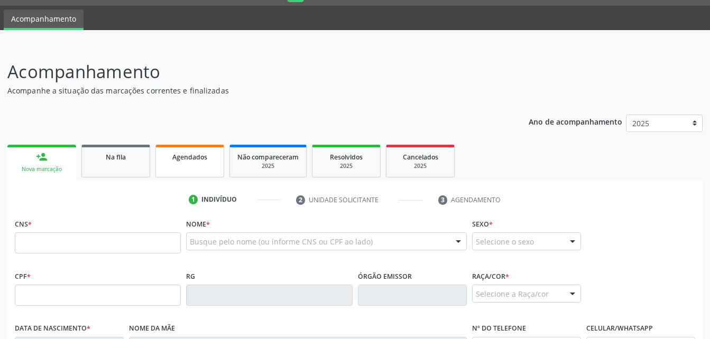
click at [174, 156] on span "Agendados" at bounding box center [189, 157] width 35 height 9
select select "7"
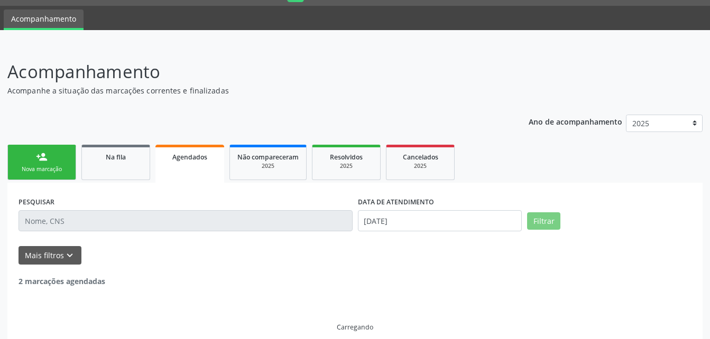
scroll to position [5, 0]
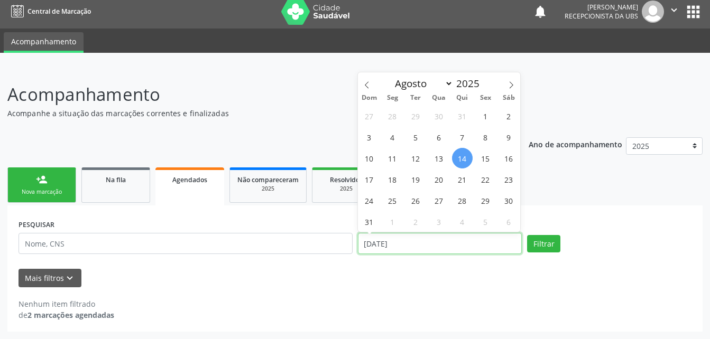
click at [497, 248] on input "[DATE]" at bounding box center [440, 243] width 164 height 21
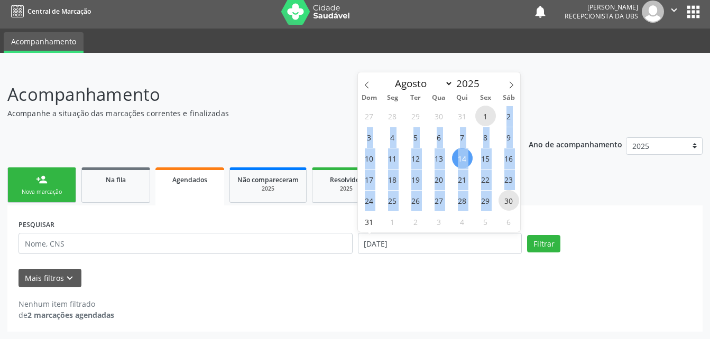
drag, startPoint x: 488, startPoint y: 117, endPoint x: 503, endPoint y: 207, distance: 91.0
click at [503, 207] on div "27 28 29 30 31 1 2 3 4 5 6 7 8 9 10 11 12 13 14 15 16 17 18 19 20 21 22 23 24 2…" at bounding box center [439, 168] width 163 height 127
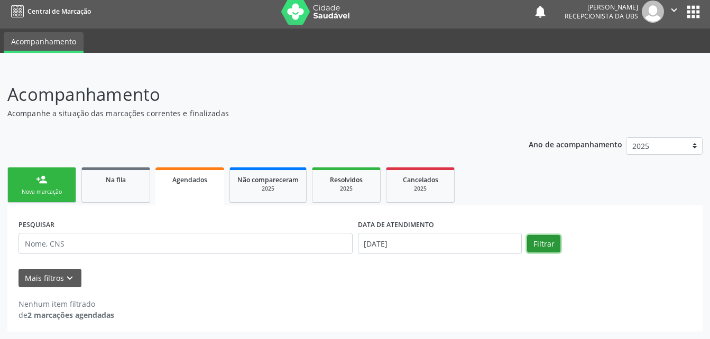
drag, startPoint x: 503, startPoint y: 207, endPoint x: 553, endPoint y: 247, distance: 64.6
click at [553, 247] on button "Filtrar" at bounding box center [543, 244] width 33 height 18
drag, startPoint x: 143, startPoint y: 191, endPoint x: 144, endPoint y: 186, distance: 6.0
click at [144, 191] on link "Na fila" at bounding box center [115, 185] width 69 height 35
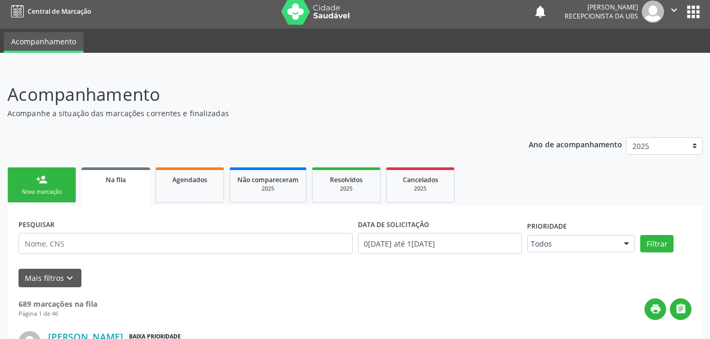
scroll to position [39, 0]
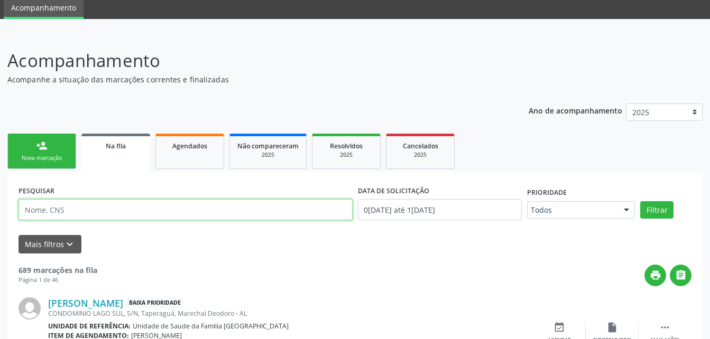
click at [191, 210] on input "text" at bounding box center [185, 209] width 334 height 21
click at [82, 213] on input "RONILTO SANTO DA SILVA" at bounding box center [185, 209] width 334 height 21
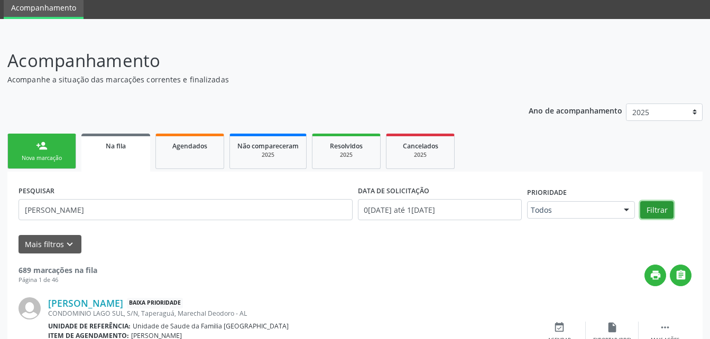
click at [669, 209] on button "Filtrar" at bounding box center [656, 210] width 33 height 18
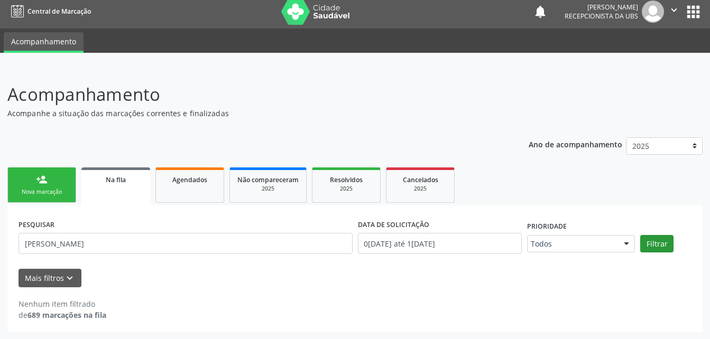
scroll to position [5, 0]
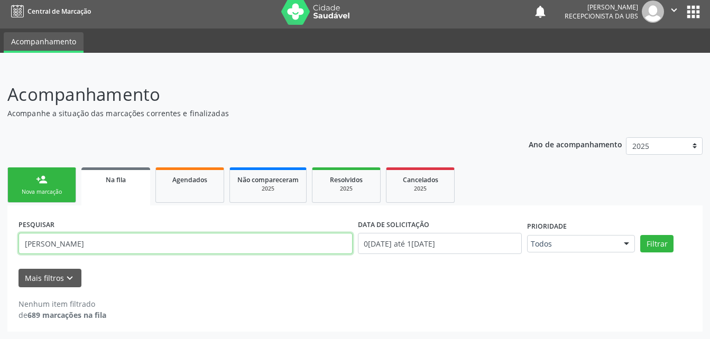
drag, startPoint x: 27, startPoint y: 243, endPoint x: 95, endPoint y: 246, distance: 67.7
click at [109, 246] on input "RONILTO SANTOS DA SILVA" at bounding box center [185, 243] width 334 height 21
drag, startPoint x: 25, startPoint y: 244, endPoint x: 135, endPoint y: 247, distance: 110.5
click at [135, 247] on input "RONILTO SANTOS DA SILVA" at bounding box center [185, 243] width 334 height 21
click at [149, 236] on input "RONILTO SANTOS DA SILVA" at bounding box center [185, 243] width 334 height 21
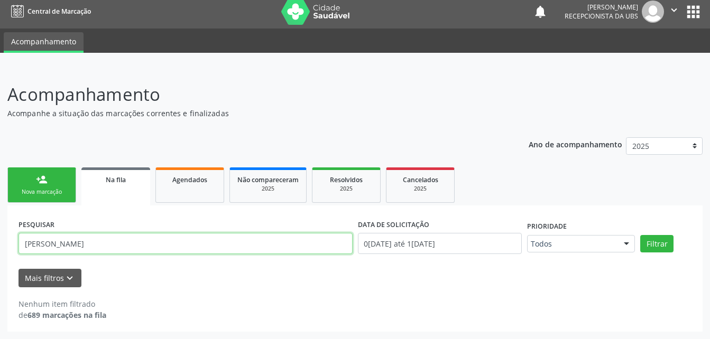
click at [149, 238] on input "RONILTO SANTOS DA SILVA" at bounding box center [185, 243] width 334 height 21
click at [149, 243] on input "RONILTO SANTOS DA SILVA" at bounding box center [185, 243] width 334 height 21
type input "R"
paste input "705007854931157"
type input "705007854931157"
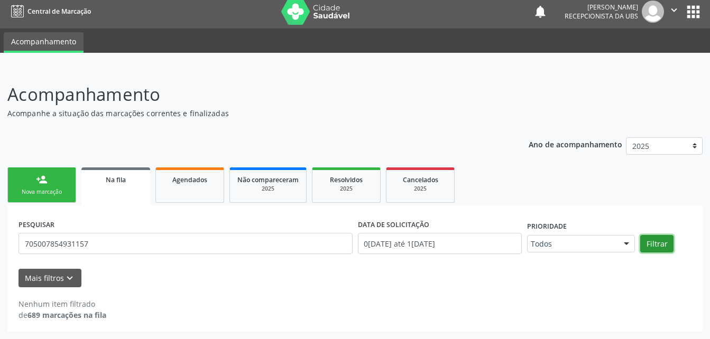
click at [647, 237] on button "Filtrar" at bounding box center [656, 244] width 33 height 18
click at [45, 279] on button "Mais filtros keyboard_arrow_down" at bounding box center [49, 278] width 63 height 18
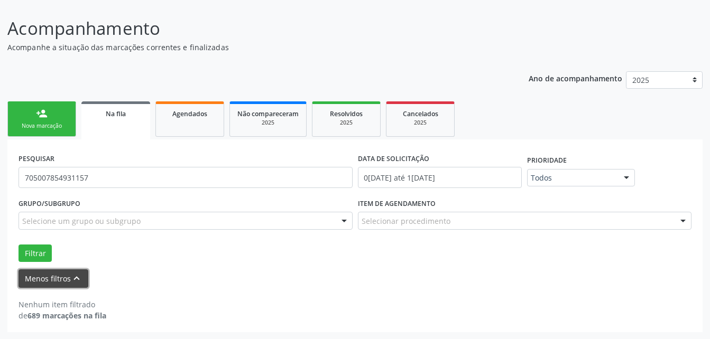
scroll to position [72, 0]
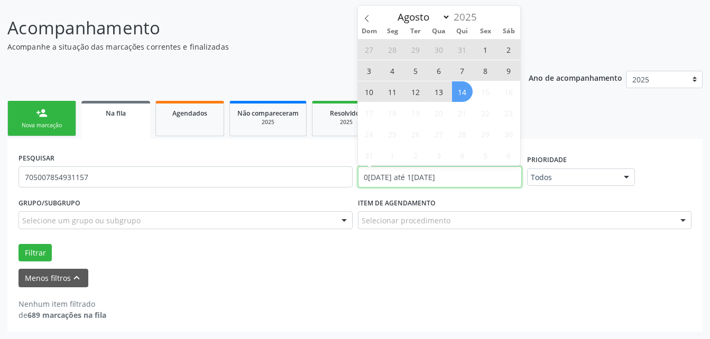
click at [465, 170] on input "[DATE] até [DATE]" at bounding box center [440, 176] width 164 height 21
click at [370, 22] on span at bounding box center [367, 15] width 18 height 18
select select "6"
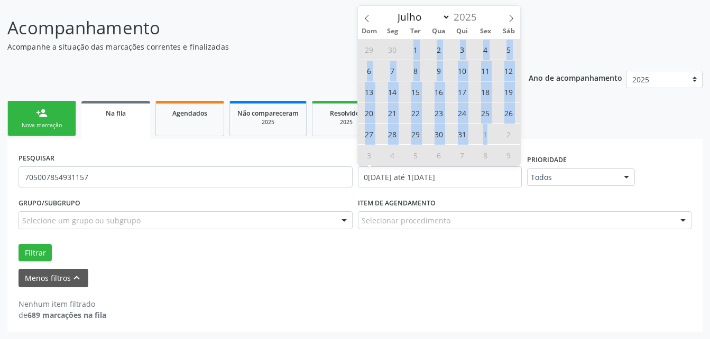
drag, startPoint x: 406, startPoint y: 43, endPoint x: 487, endPoint y: 134, distance: 122.0
click at [487, 134] on div "29 30 1 2 3 4 5 6 7 8 9 10 11 12 13 14 15 16 17 18 19 20 21 22 23 24 25 26 27 2…" at bounding box center [439, 102] width 163 height 127
type input "01/07/2025"
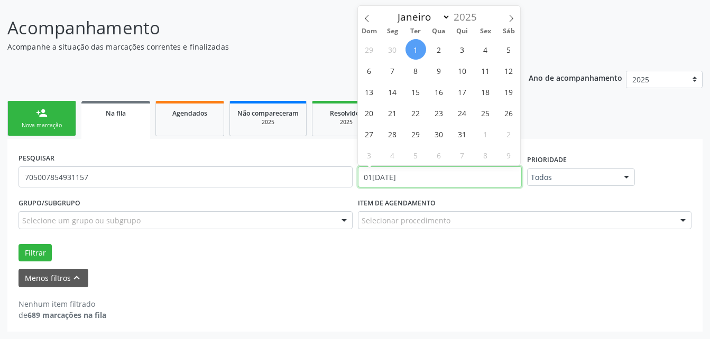
click at [472, 177] on input "01/07/2025" at bounding box center [440, 176] width 164 height 21
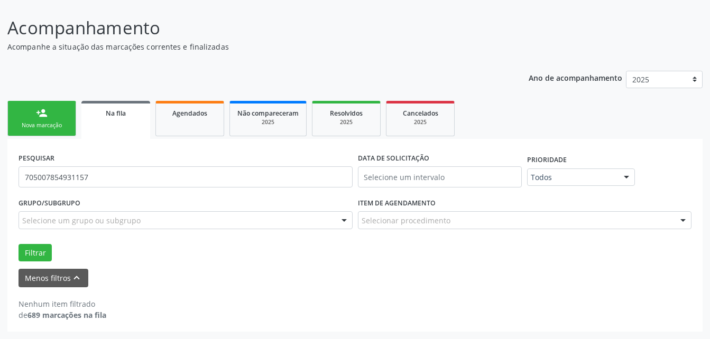
drag, startPoint x: 654, startPoint y: 161, endPoint x: 11, endPoint y: 228, distance: 646.7
click at [654, 161] on div "PESQUISAR 705007854931157 DATA DE SOLICITAÇÃO Prioridade Todos Todos Baixa Prio…" at bounding box center [355, 172] width 678 height 45
click at [39, 255] on button "Filtrar" at bounding box center [34, 253] width 33 height 18
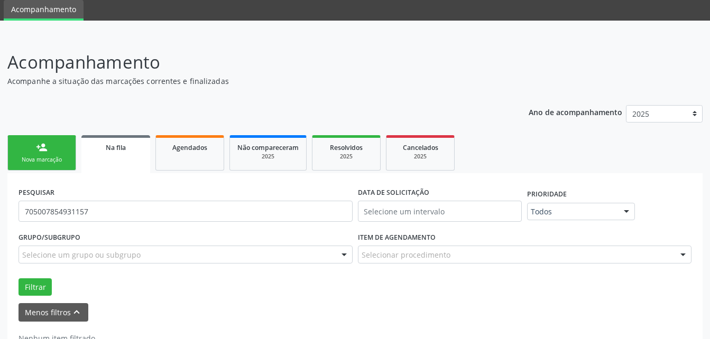
scroll to position [19, 0]
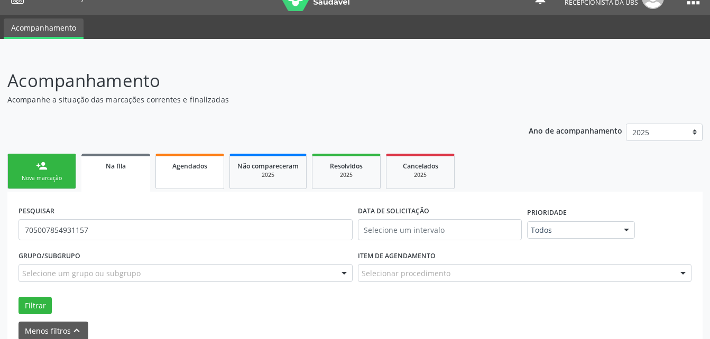
click at [198, 173] on link "Agendados" at bounding box center [189, 171] width 69 height 35
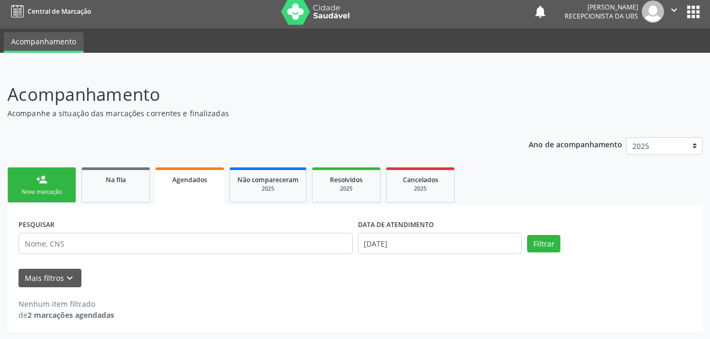
scroll to position [5, 0]
click at [86, 184] on link "Na fila" at bounding box center [115, 185] width 69 height 35
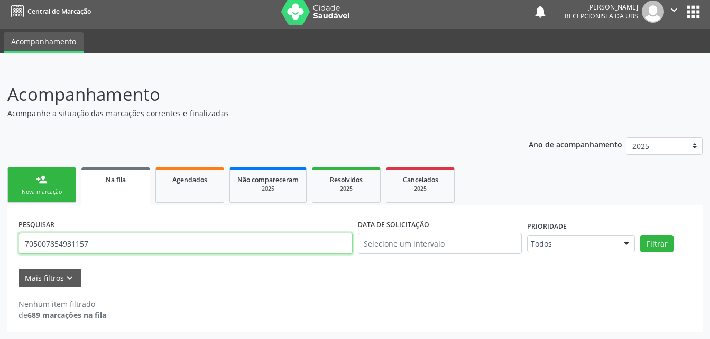
click at [154, 235] on input "705007854931157" at bounding box center [185, 243] width 334 height 21
click at [166, 238] on input "text" at bounding box center [185, 243] width 334 height 21
paste input "705007854931157"
type input "705007854931157"
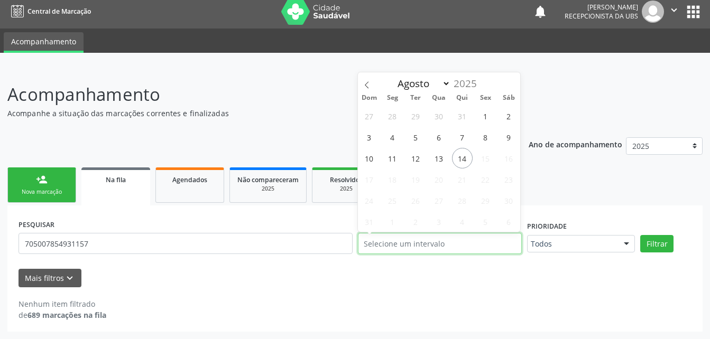
click at [457, 246] on input "text" at bounding box center [440, 243] width 164 height 21
click at [369, 84] on icon at bounding box center [366, 84] width 7 height 7
select select "6"
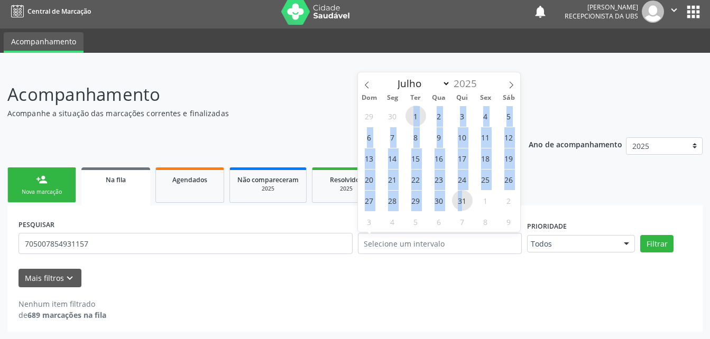
drag, startPoint x: 411, startPoint y: 115, endPoint x: 461, endPoint y: 194, distance: 93.4
click at [461, 194] on div "29 30 1 2 3 4 5 6 7 8 9 10 11 12 13 14 15 16 17 18 19 20 21 22 23 24 25 26 27 2…" at bounding box center [439, 168] width 163 height 127
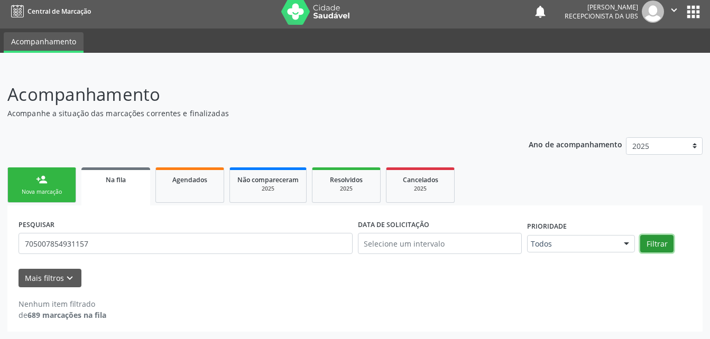
click at [659, 244] on button "Filtrar" at bounding box center [656, 244] width 33 height 18
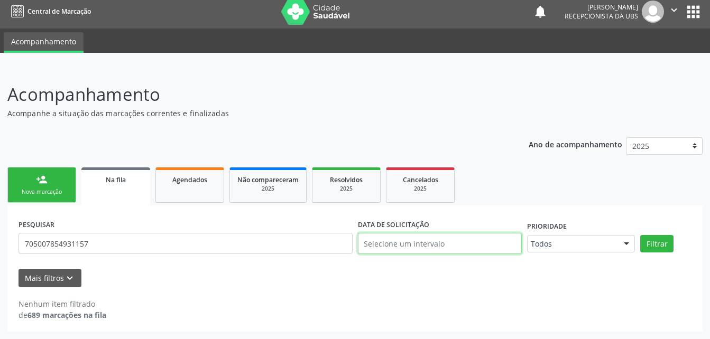
click at [459, 240] on input "text" at bounding box center [440, 243] width 164 height 21
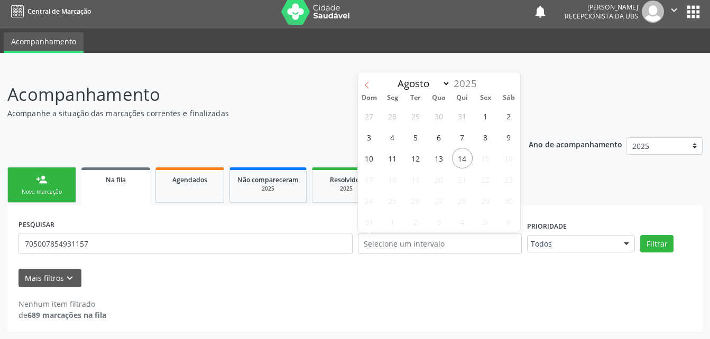
click at [367, 84] on icon at bounding box center [366, 84] width 7 height 7
select select "6"
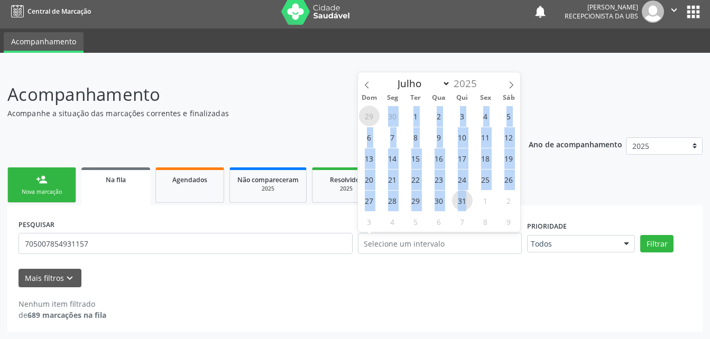
drag, startPoint x: 443, startPoint y: 196, endPoint x: 373, endPoint y: 117, distance: 105.2
click at [373, 117] on div "29 30 1 2 3 4 5 6 7 8 9 10 11 12 13 14 15 16 17 18 19 20 21 22 23 24 25 26 27 2…" at bounding box center [439, 168] width 163 height 127
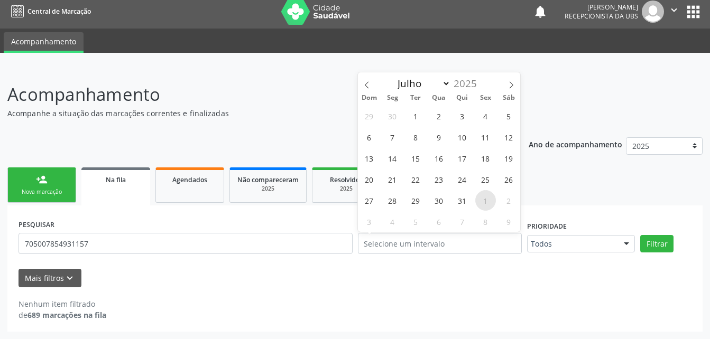
click at [483, 194] on span "1" at bounding box center [485, 200] width 21 height 21
type input "01/08/2025"
drag, startPoint x: 460, startPoint y: 194, endPoint x: 442, endPoint y: 152, distance: 45.5
click at [460, 192] on span "31" at bounding box center [462, 200] width 21 height 21
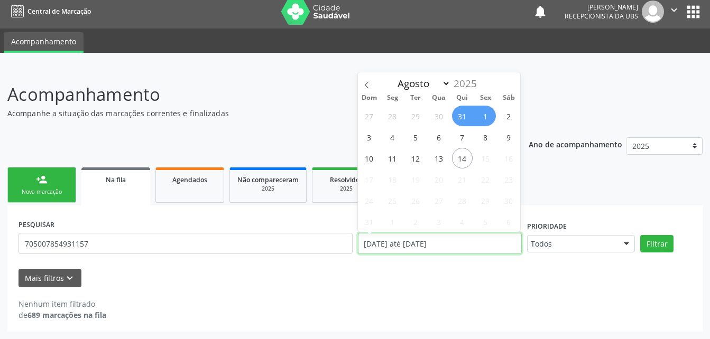
drag, startPoint x: 421, startPoint y: 244, endPoint x: 429, endPoint y: 245, distance: 7.9
click at [421, 244] on input "31/07/2025 até 01/08/2025" at bounding box center [440, 243] width 164 height 21
click at [373, 86] on span at bounding box center [367, 81] width 18 height 18
select select "6"
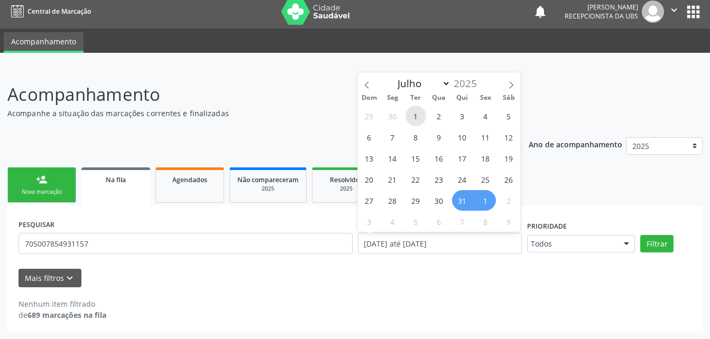
click at [414, 120] on span "1" at bounding box center [415, 116] width 21 height 21
type input "01/07/2025"
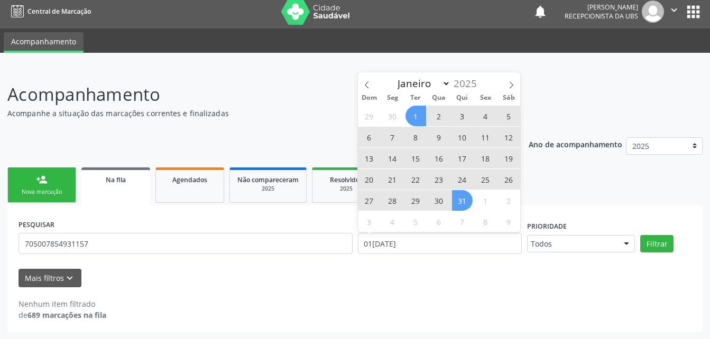
click at [466, 201] on span "31" at bounding box center [462, 200] width 21 height 21
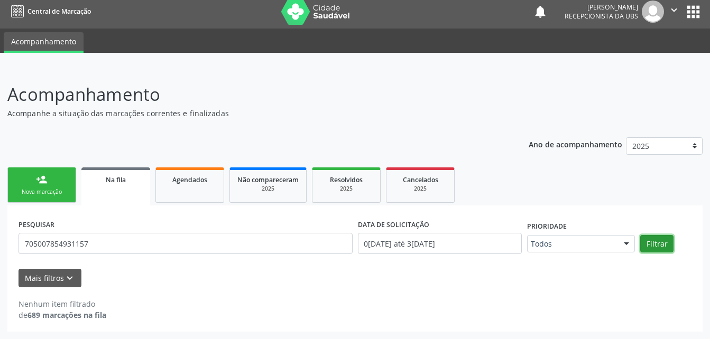
click at [650, 243] on button "Filtrar" at bounding box center [656, 244] width 33 height 18
click at [46, 281] on button "Mais filtros keyboard_arrow_down" at bounding box center [49, 278] width 63 height 18
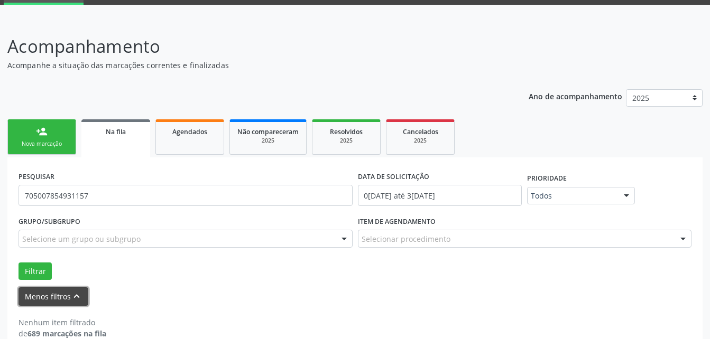
scroll to position [72, 0]
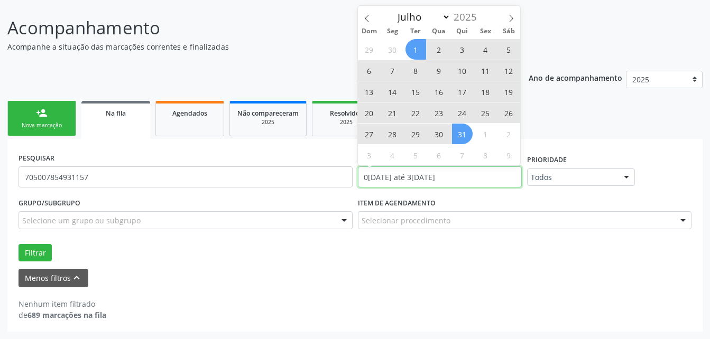
click at [490, 180] on input "01/07/2025 até 31/07/2025" at bounding box center [440, 176] width 164 height 21
click at [472, 174] on input "01/07/2025 até 31/07/2025" at bounding box center [440, 176] width 164 height 21
drag, startPoint x: 363, startPoint y: 175, endPoint x: 463, endPoint y: 179, distance: 100.5
click at [463, 179] on input "01/07/2025 até 31/07/2025" at bounding box center [440, 176] width 164 height 21
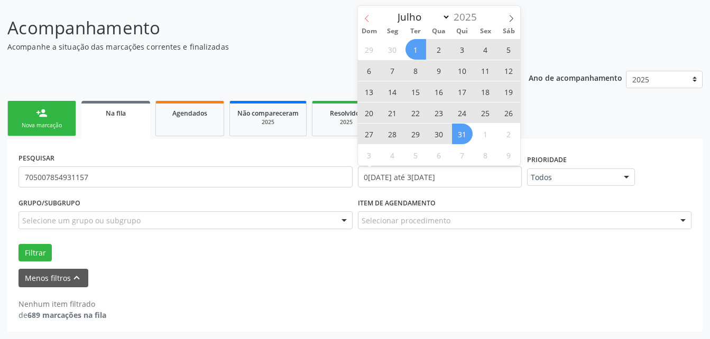
click at [368, 17] on icon at bounding box center [366, 18] width 7 height 7
select select "5"
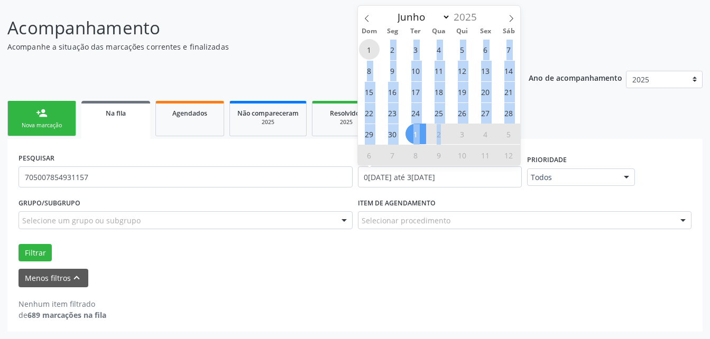
drag, startPoint x: 369, startPoint y: 51, endPoint x: 440, endPoint y: 130, distance: 105.9
click at [440, 130] on div "1 2 3 4 5 6 7 8 9 10 11 12 13 14 15 16 17 18 19 20 21 22 23 24 25 26 27 28 29 3…" at bounding box center [439, 102] width 163 height 127
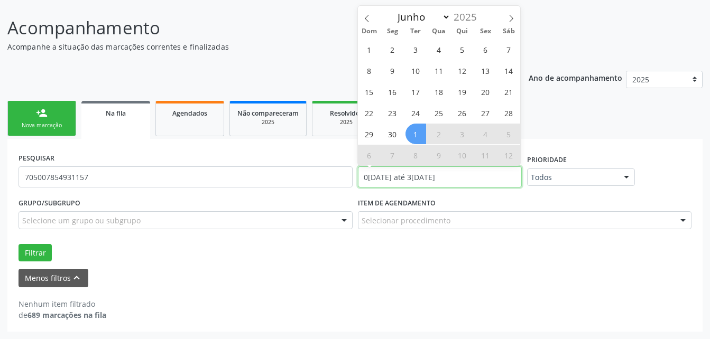
click at [507, 186] on input "01/07/2025 até 31/07/2025" at bounding box center [440, 176] width 164 height 21
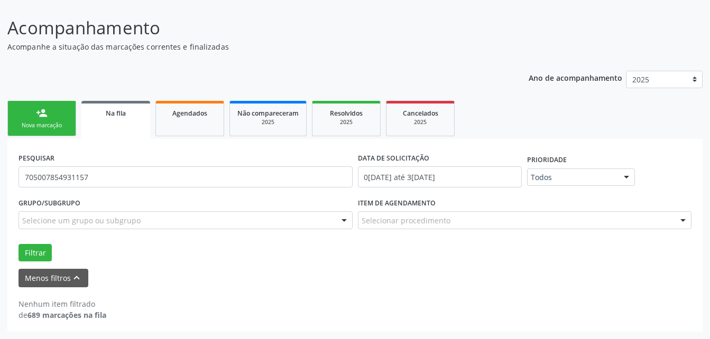
click at [617, 109] on ul "person_add Nova marcação Na fila Agendados Não compareceram 2025 Resolvidos 202…" at bounding box center [354, 118] width 695 height 41
click at [64, 110] on link "person_add Nova marcação" at bounding box center [41, 118] width 69 height 35
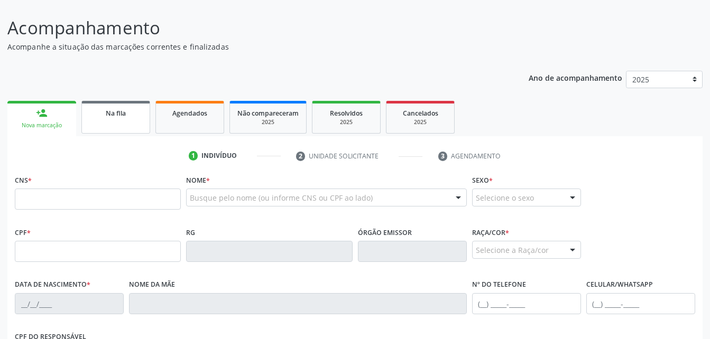
click at [118, 123] on link "Na fila" at bounding box center [115, 117] width 69 height 33
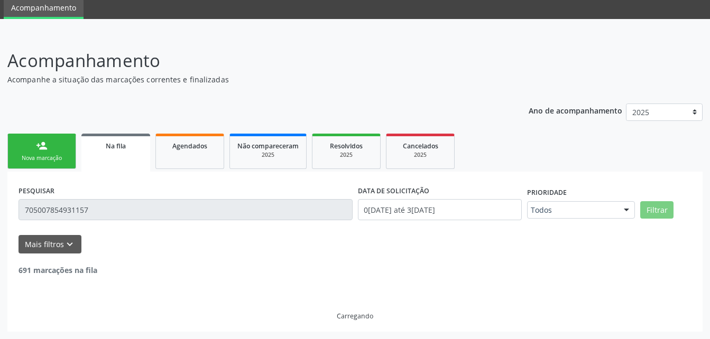
scroll to position [5, 0]
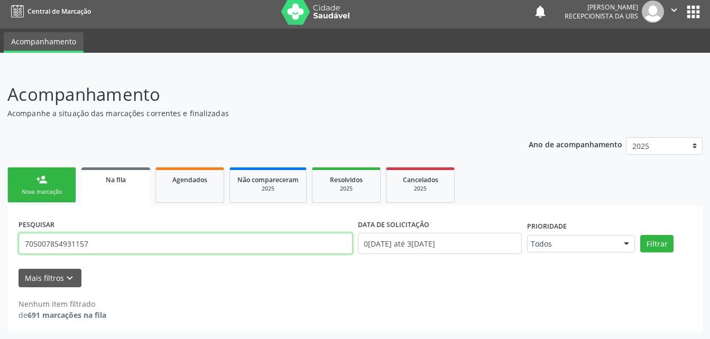
click at [156, 248] on input "705007854931157" at bounding box center [185, 243] width 334 height 21
click at [154, 249] on input "705007854931157" at bounding box center [185, 243] width 334 height 21
type input "704705776226636"
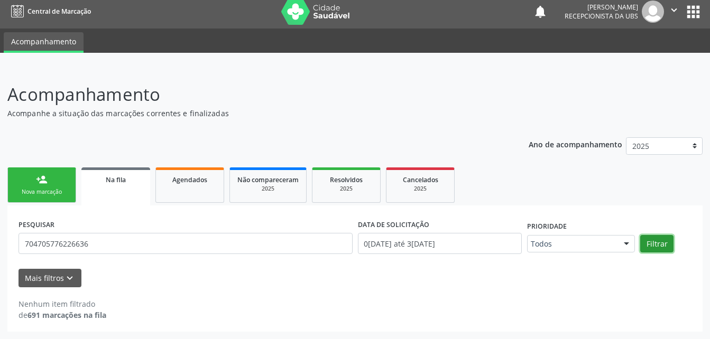
click at [648, 241] on button "Filtrar" at bounding box center [656, 244] width 33 height 18
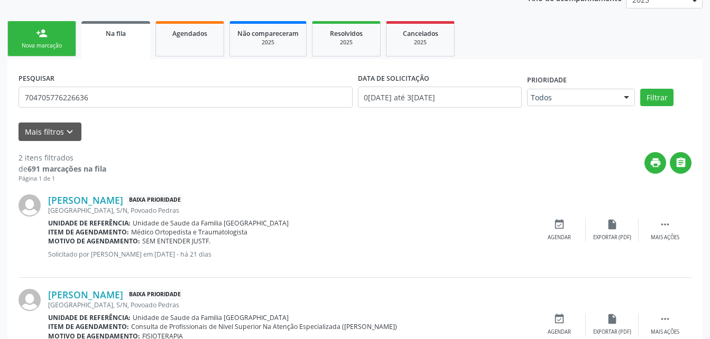
scroll to position [97, 0]
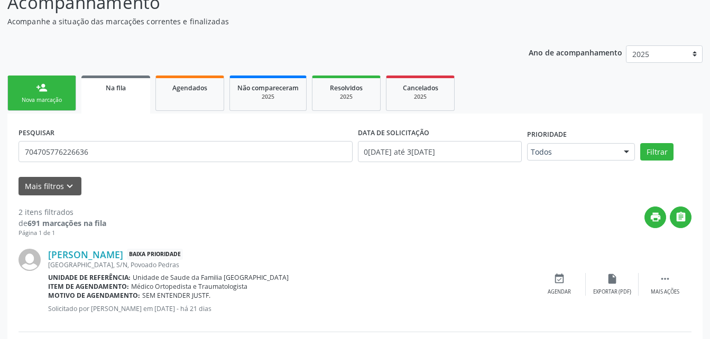
click at [60, 89] on link "person_add Nova marcação" at bounding box center [41, 93] width 69 height 35
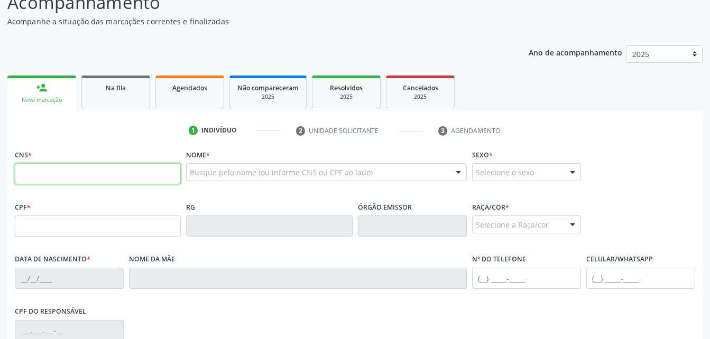
click at [151, 175] on input "text" at bounding box center [98, 173] width 166 height 21
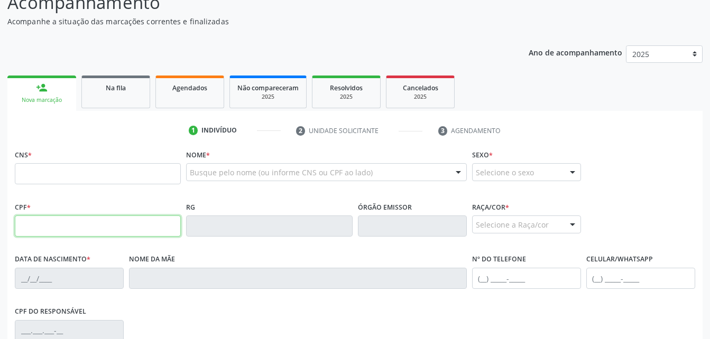
click at [22, 224] on input "text" at bounding box center [98, 226] width 166 height 21
type input "048.531.984-58"
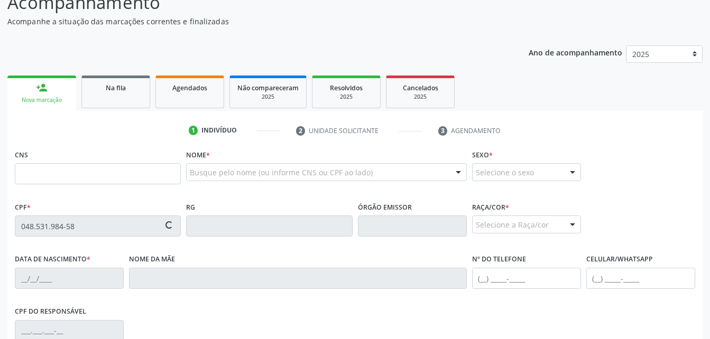
type input "700 0091 9640 5508"
type input "07/11/1966"
type input "Judite Cavalcante Santos de Oliveira"
type input "(82) 99341-6646"
type input "77"
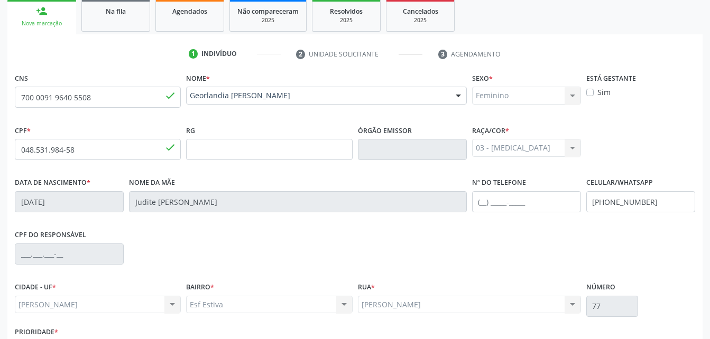
scroll to position [248, 0]
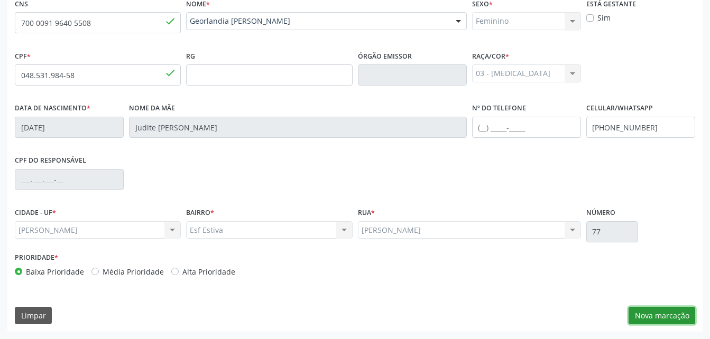
click at [672, 314] on button "Nova marcação" at bounding box center [661, 316] width 67 height 18
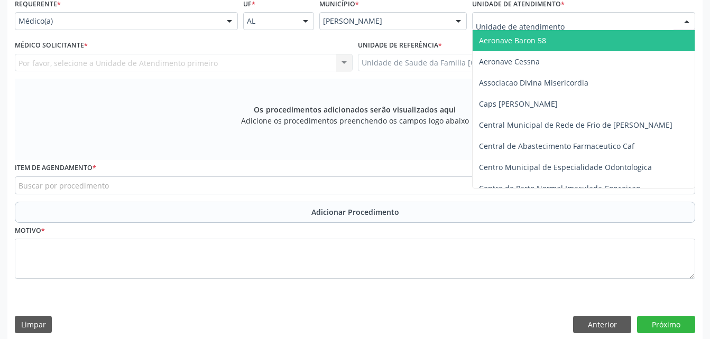
click at [599, 15] on div at bounding box center [583, 21] width 223 height 18
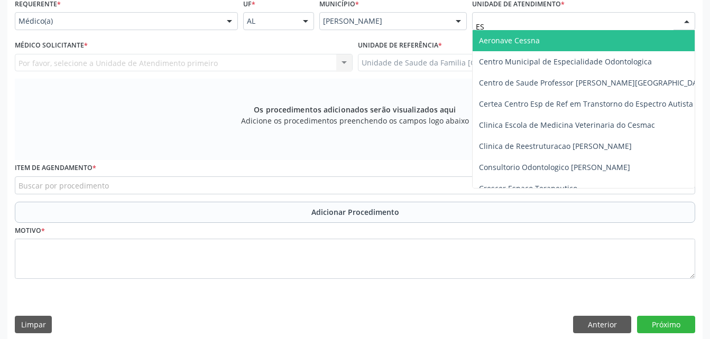
type input "EST"
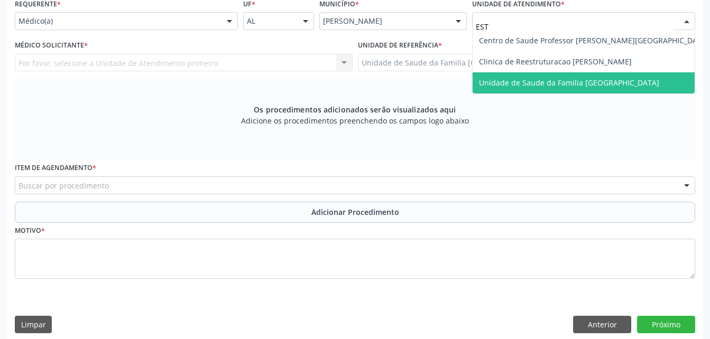
click at [599, 75] on span "Unidade de Saude da Familia [GEOGRAPHIC_DATA]" at bounding box center [593, 82] width 243 height 21
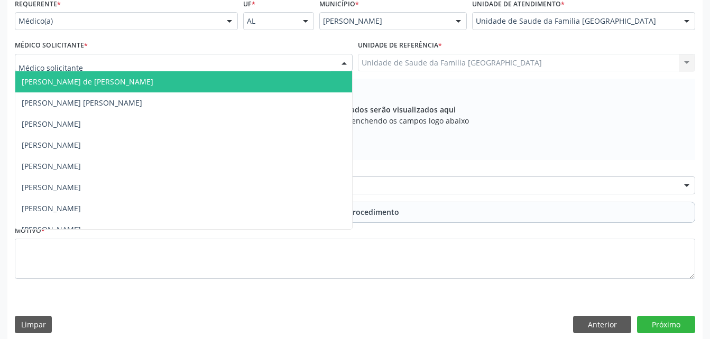
click at [296, 62] on div at bounding box center [184, 63] width 338 height 18
type input "RO"
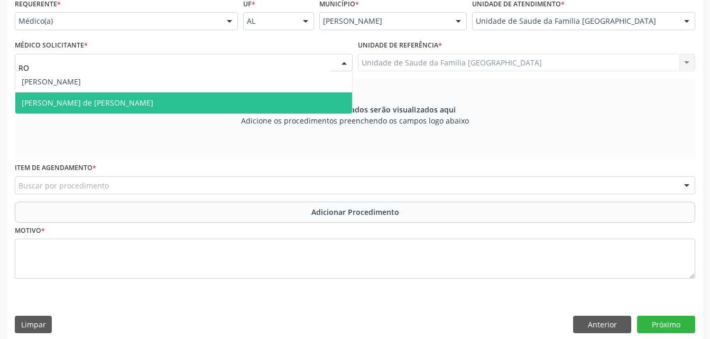
click at [298, 110] on span "Rodrigo Santana de Luna Batista" at bounding box center [183, 102] width 337 height 21
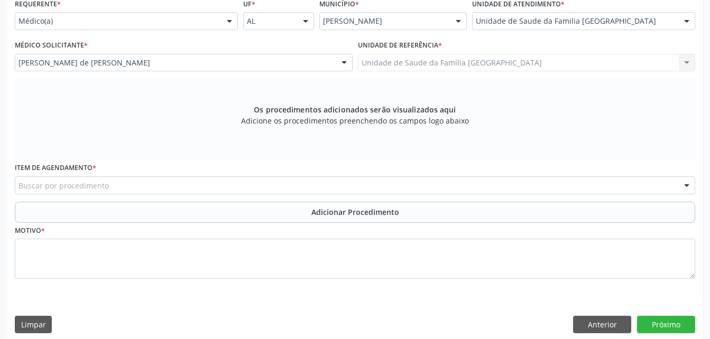
click at [269, 181] on div "Buscar por procedimento" at bounding box center [355, 186] width 680 height 18
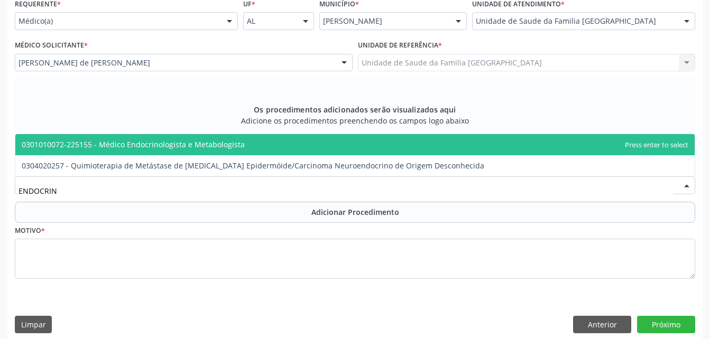
type input "ENDOCRINO"
click at [313, 137] on span "0301010072-225155 - Médico Endocrinologista e Metabologista" at bounding box center [354, 144] width 679 height 21
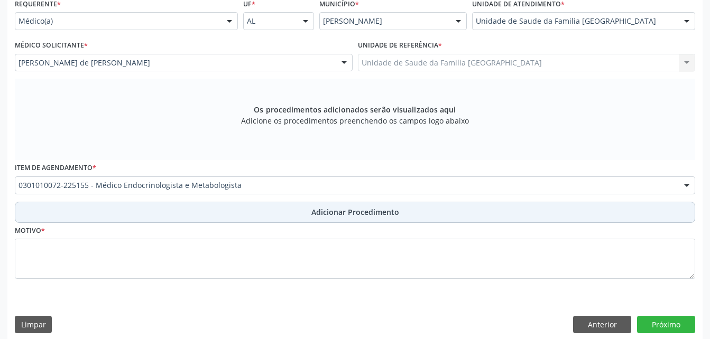
click at [340, 210] on span "Adicionar Procedimento" at bounding box center [355, 212] width 88 height 11
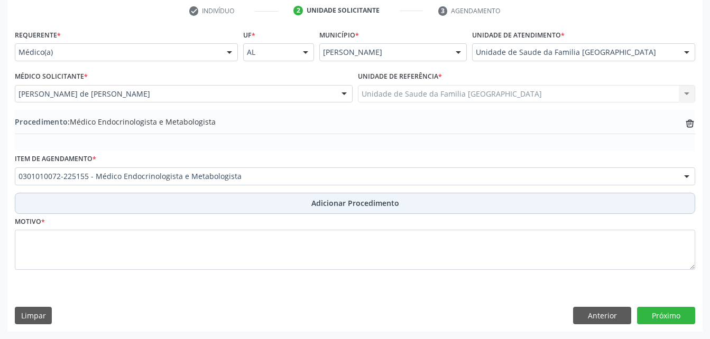
scroll to position [217, 0]
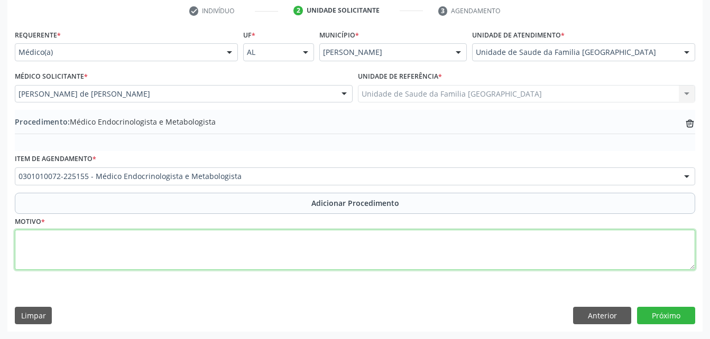
click at [350, 256] on textarea at bounding box center [355, 250] width 680 height 40
type textarea "SEM JUSTF."
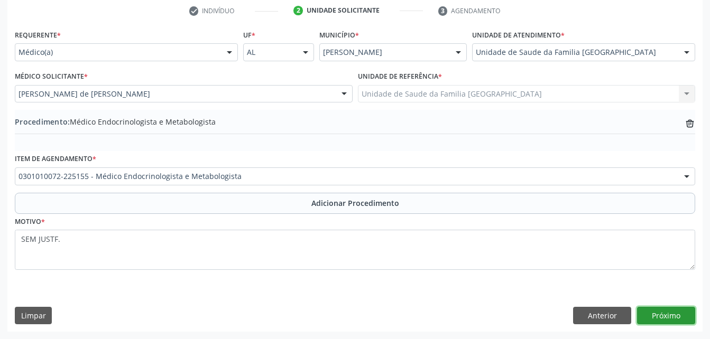
click at [656, 314] on button "Próximo" at bounding box center [666, 316] width 58 height 18
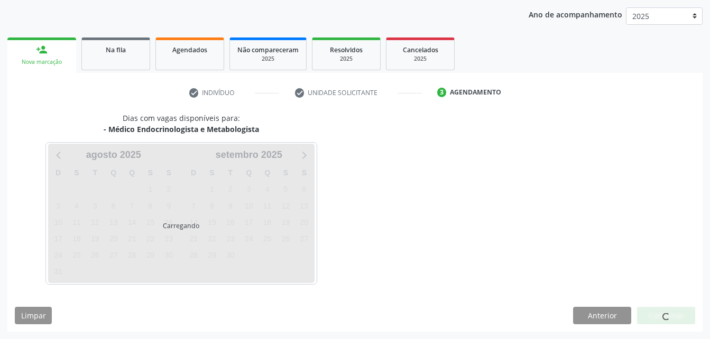
scroll to position [166, 0]
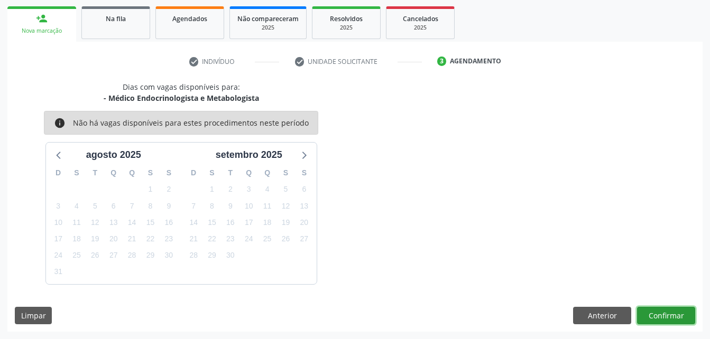
click at [656, 314] on button "Confirmar" at bounding box center [666, 316] width 58 height 18
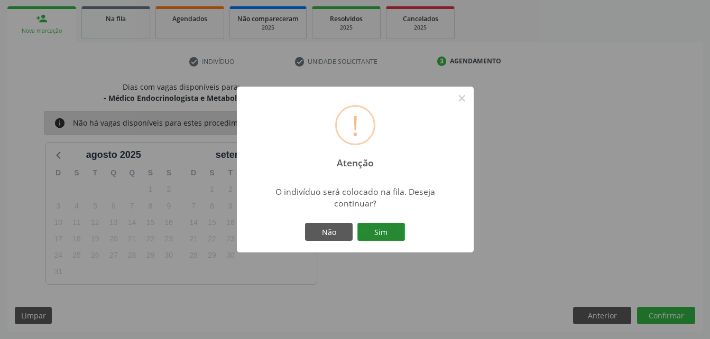
click at [392, 226] on button "Sim" at bounding box center [381, 232] width 48 height 18
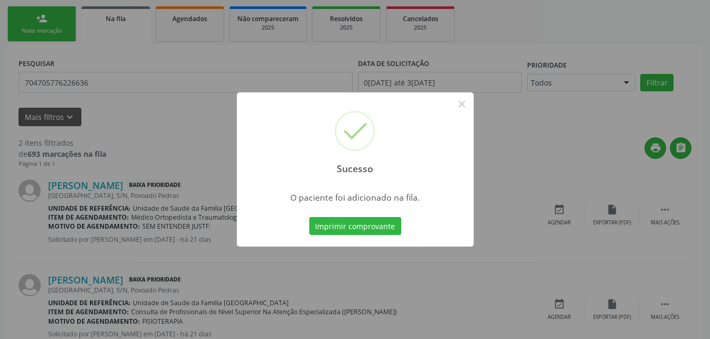
scroll to position [28, 0]
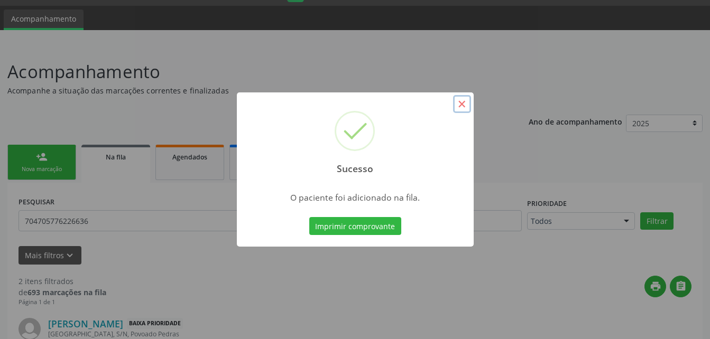
click at [463, 98] on button "×" at bounding box center [462, 104] width 18 height 18
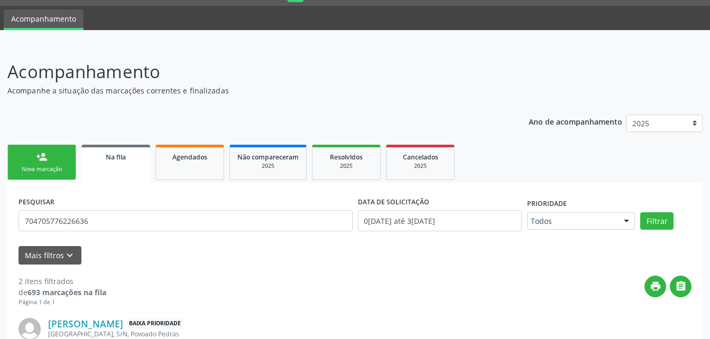
click at [75, 172] on link "person_add Nova marcação" at bounding box center [41, 162] width 69 height 35
click at [60, 157] on link "person_add Nova marcação" at bounding box center [41, 162] width 69 height 35
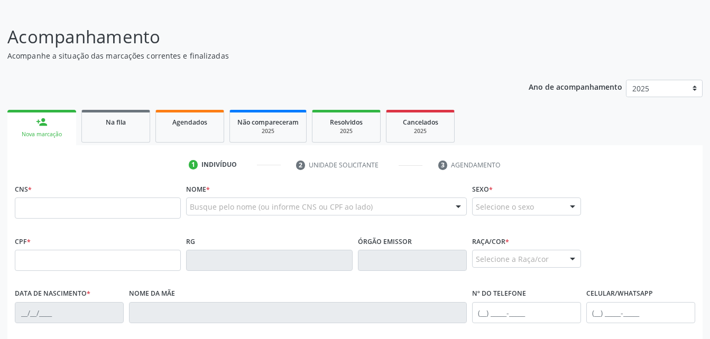
scroll to position [134, 0]
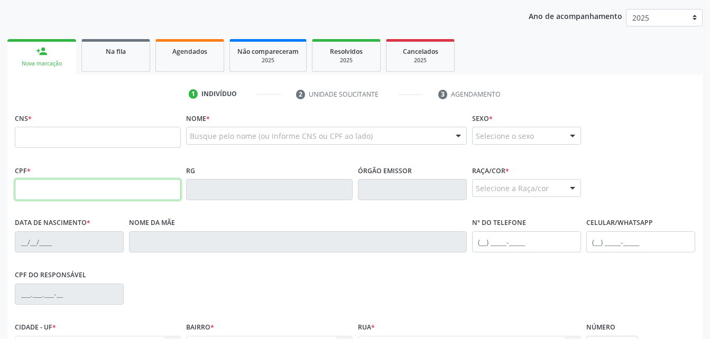
click at [85, 188] on input "text" at bounding box center [98, 189] width 166 height 21
type input "048.531.984-58"
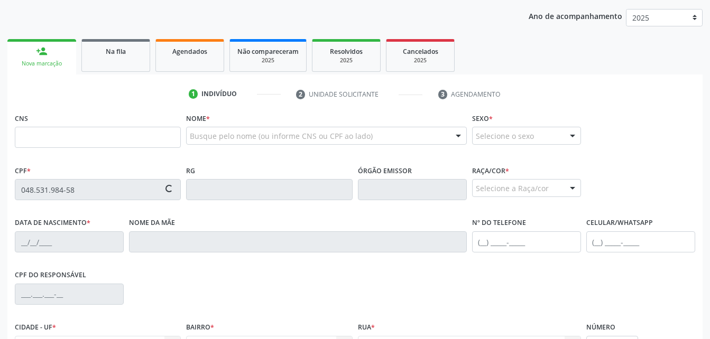
type input "700 0091 9640 5508"
type input "07/11/1966"
type input "Judite Cavalcante Santos de Oliveira"
type input "(82) 99341-6646"
type input "77"
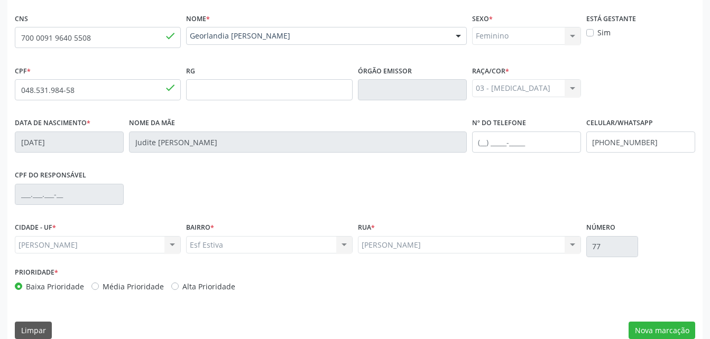
scroll to position [248, 0]
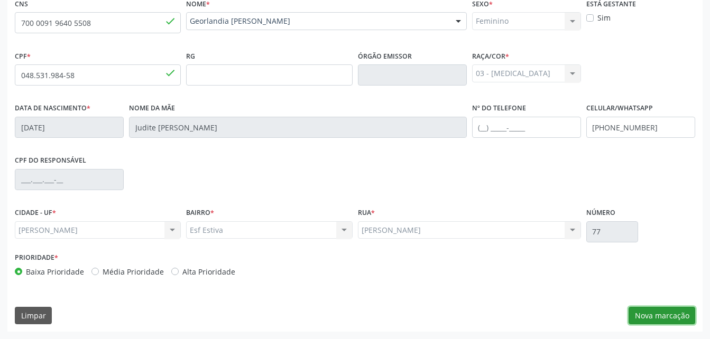
click at [662, 318] on button "Nova marcação" at bounding box center [661, 316] width 67 height 18
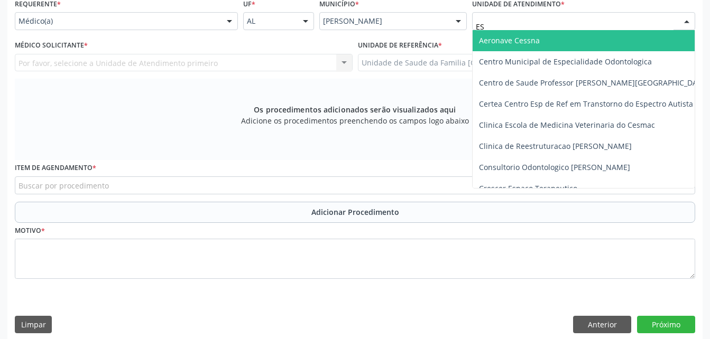
type input "EST"
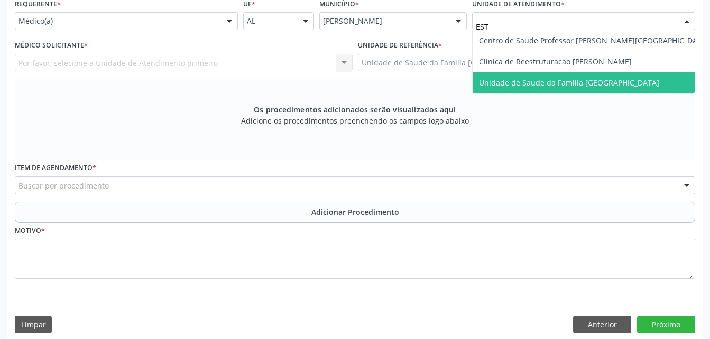
drag, startPoint x: 611, startPoint y: 85, endPoint x: 558, endPoint y: 79, distance: 53.6
click at [609, 85] on span "Unidade de Saude da Familia [GEOGRAPHIC_DATA]" at bounding box center [569, 83] width 180 height 10
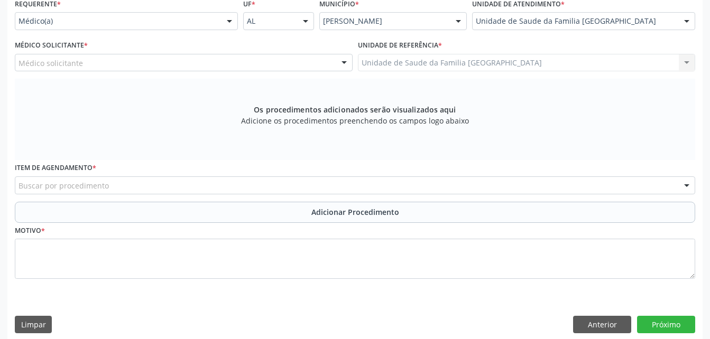
click at [316, 66] on div "Médico solicitante" at bounding box center [184, 63] width 338 height 18
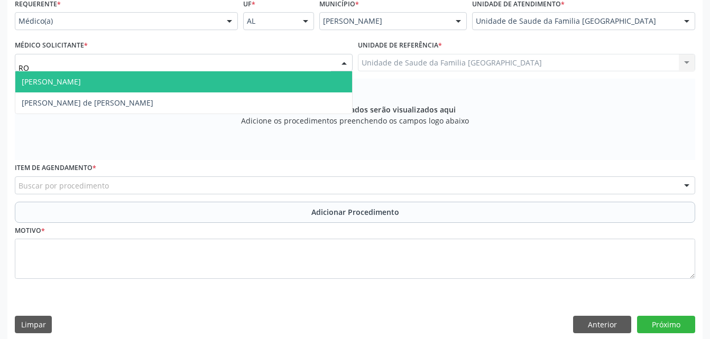
type input "ROD"
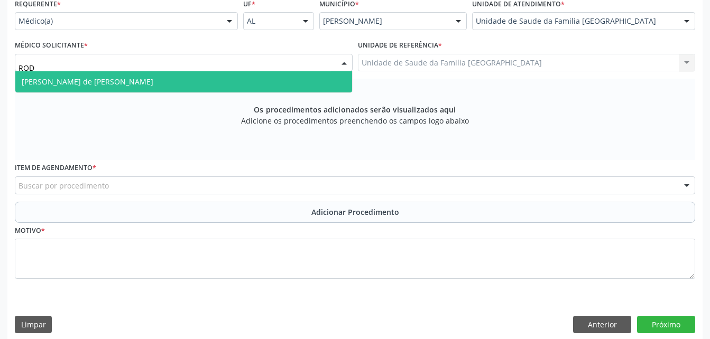
click at [344, 83] on span "Rodrigo Santana de Luna Batista" at bounding box center [183, 81] width 337 height 21
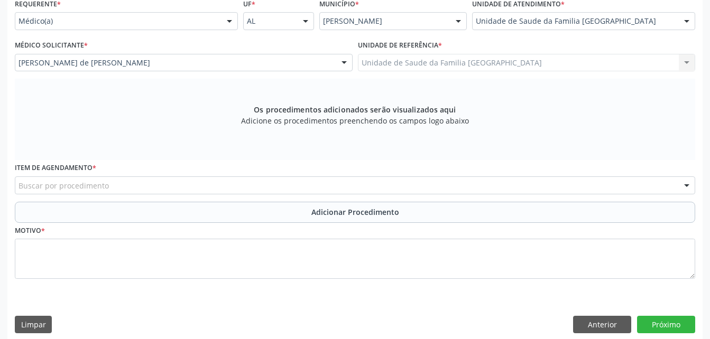
click at [303, 184] on div "Buscar por procedimento" at bounding box center [355, 186] width 680 height 18
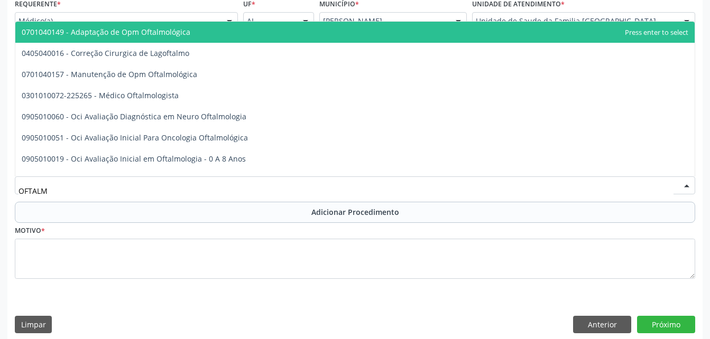
type input "OFTALMO"
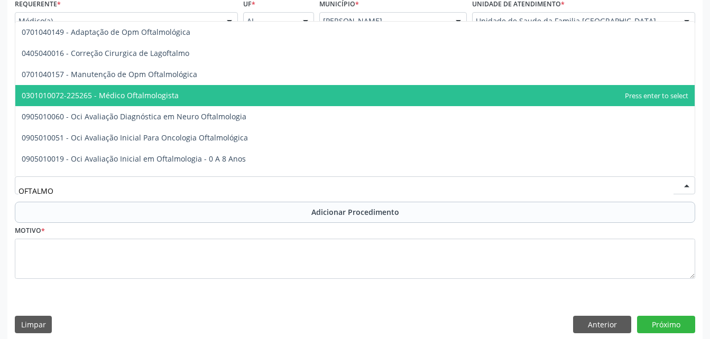
click at [277, 104] on span "0301010072-225265 - Médico Oftalmologista" at bounding box center [354, 95] width 679 height 21
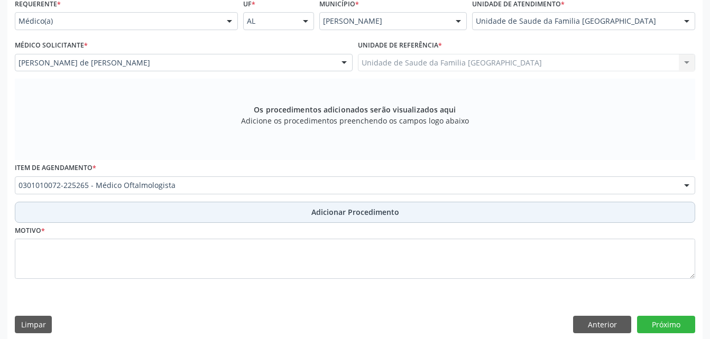
click at [337, 210] on span "Adicionar Procedimento" at bounding box center [355, 212] width 88 height 11
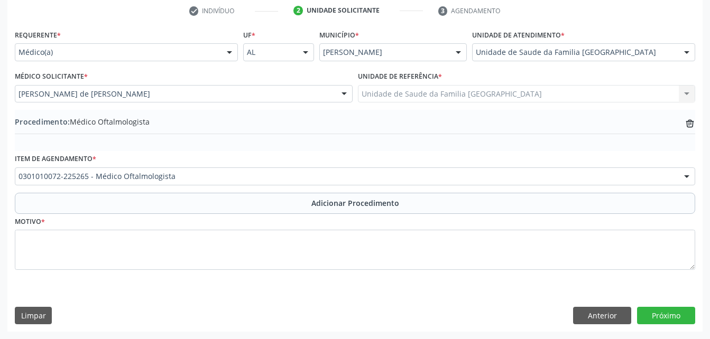
scroll to position [217, 0]
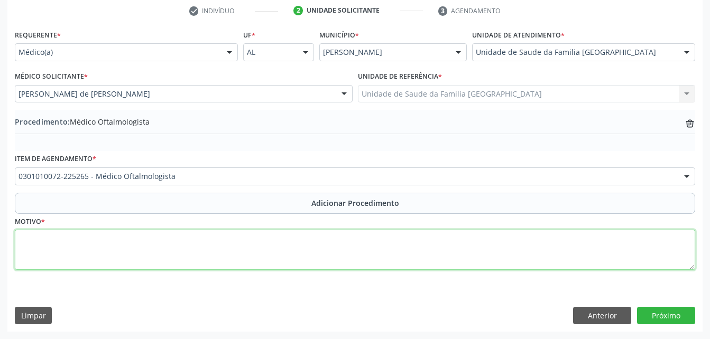
click at [331, 252] on textarea at bounding box center [355, 250] width 680 height 40
type textarea "DISTURBIO VISUAL"
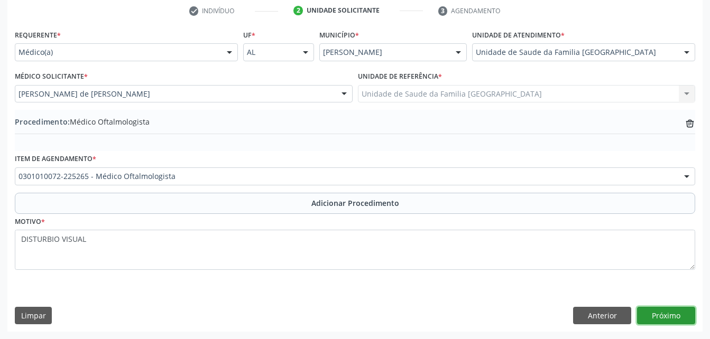
click at [680, 311] on button "Próximo" at bounding box center [666, 316] width 58 height 18
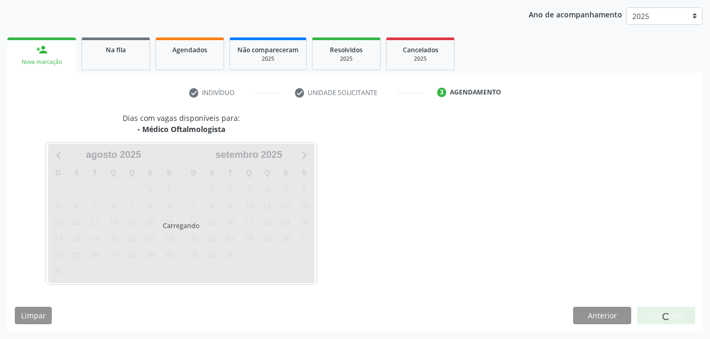
scroll to position [166, 0]
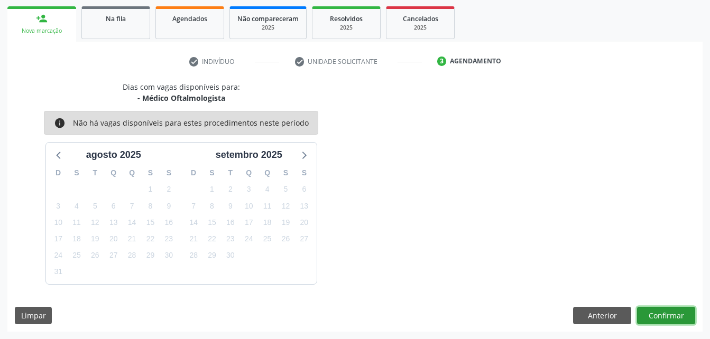
drag, startPoint x: 680, startPoint y: 311, endPoint x: 672, endPoint y: 313, distance: 8.2
click at [672, 313] on button "Confirmar" at bounding box center [666, 316] width 58 height 18
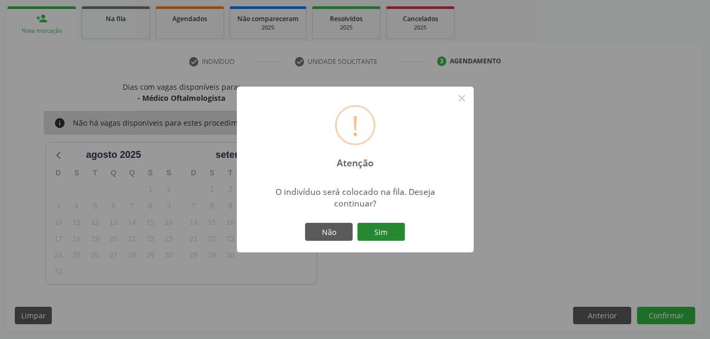
click at [395, 233] on button "Sim" at bounding box center [381, 232] width 48 height 18
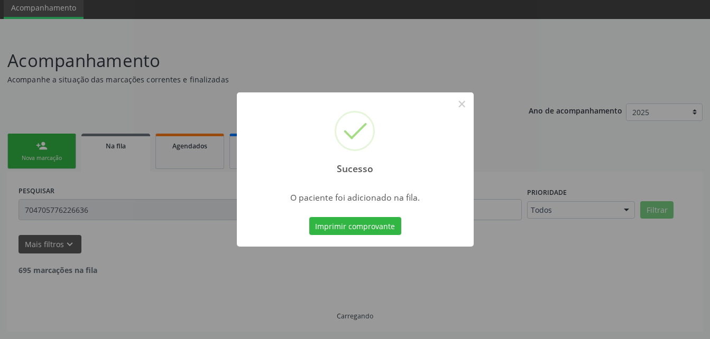
scroll to position [28, 0]
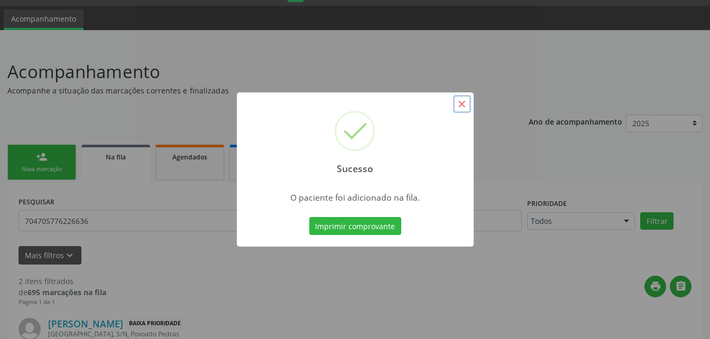
click at [461, 110] on button "×" at bounding box center [462, 104] width 18 height 18
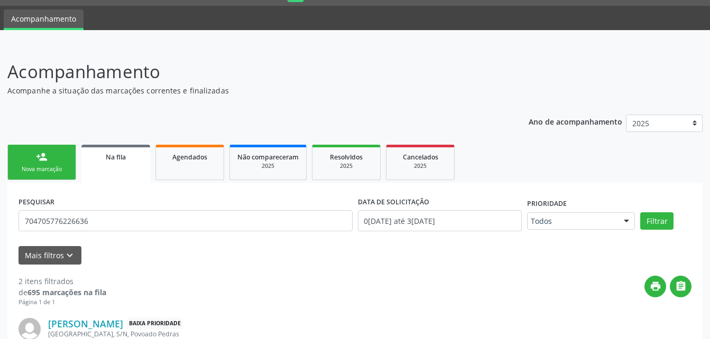
drag, startPoint x: 61, startPoint y: 165, endPoint x: 85, endPoint y: 167, distance: 23.3
click at [61, 165] on link "person_add Nova marcação" at bounding box center [41, 162] width 69 height 35
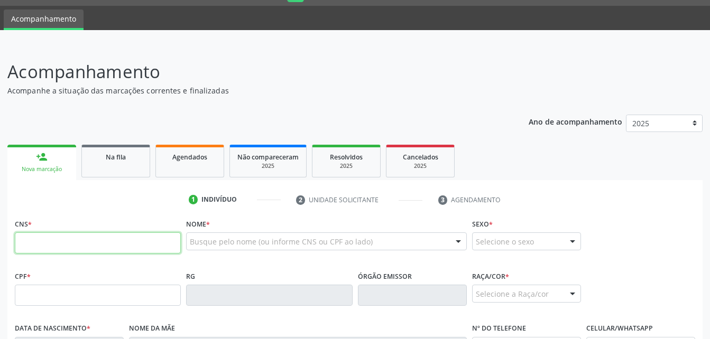
click at [113, 242] on input "text" at bounding box center [98, 243] width 166 height 21
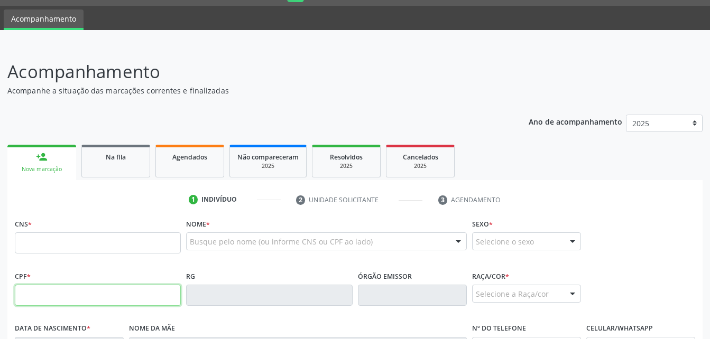
click at [111, 300] on input "text" at bounding box center [98, 295] width 166 height 21
type input "048.531.984-58"
type input "700 0091 9640 5508"
type input "07/11/1966"
type input "Judite Cavalcante Santos de Oliveira"
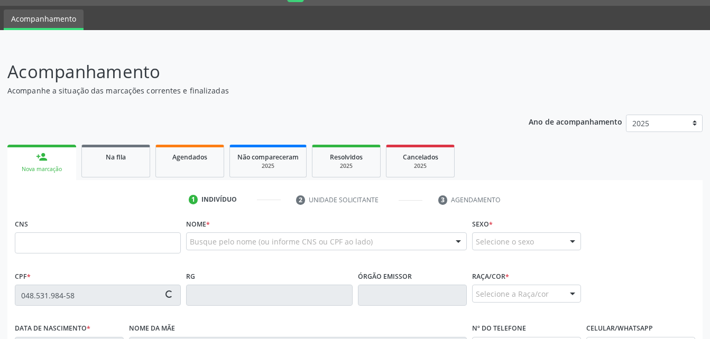
type input "(82) 99341-6646"
type input "77"
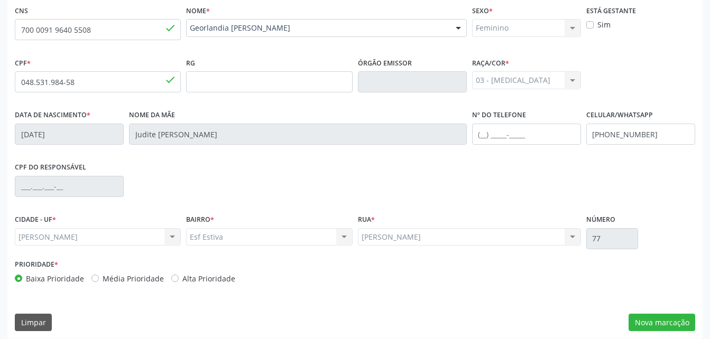
scroll to position [248, 0]
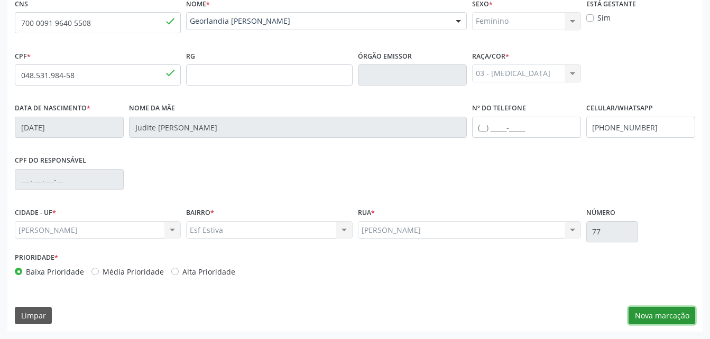
click at [654, 317] on button "Nova marcação" at bounding box center [661, 316] width 67 height 18
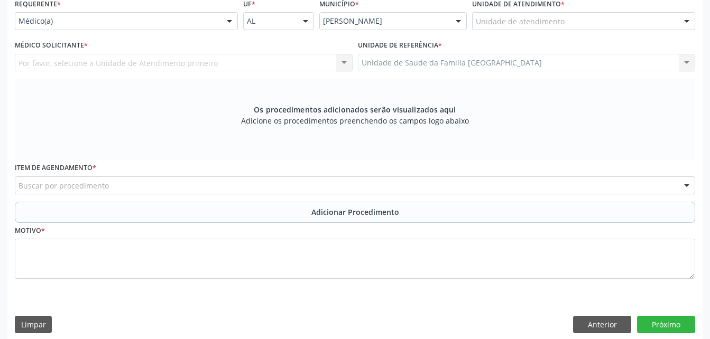
click at [639, 22] on div "Unidade de atendimento" at bounding box center [583, 21] width 223 height 18
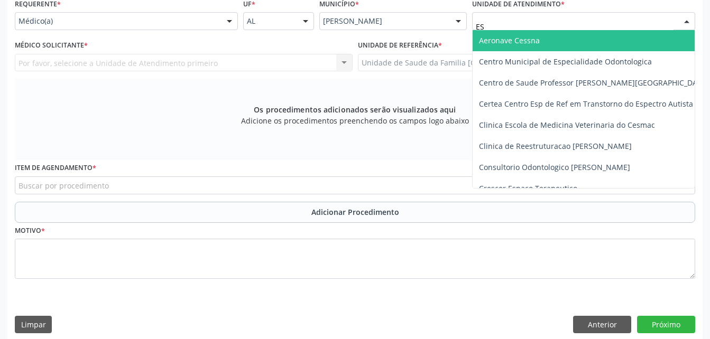
type input "EST"
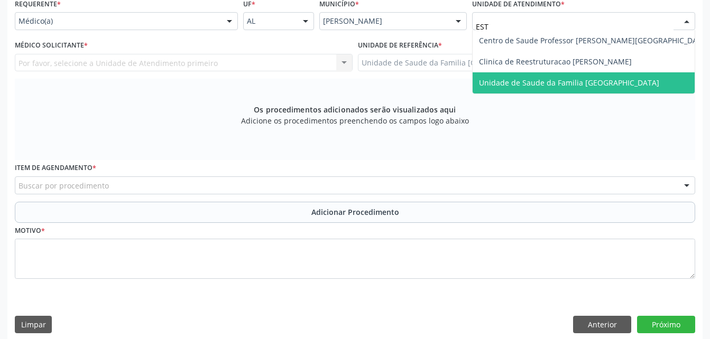
click at [659, 72] on span "Unidade de Saude da Familia [GEOGRAPHIC_DATA]" at bounding box center [593, 82] width 243 height 21
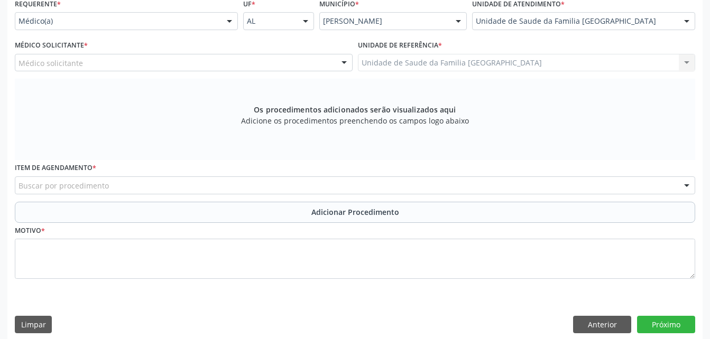
click at [347, 63] on div at bounding box center [344, 63] width 16 height 18
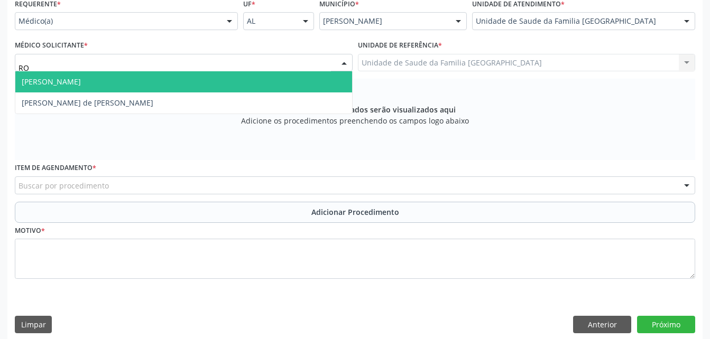
type input "ROD"
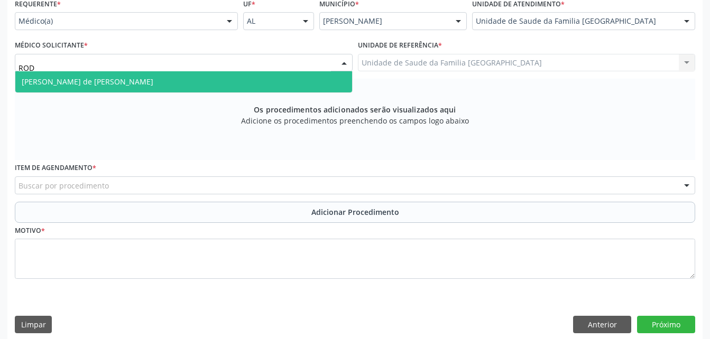
click at [342, 78] on span "Rodrigo Santana de Luna Batista" at bounding box center [183, 81] width 337 height 21
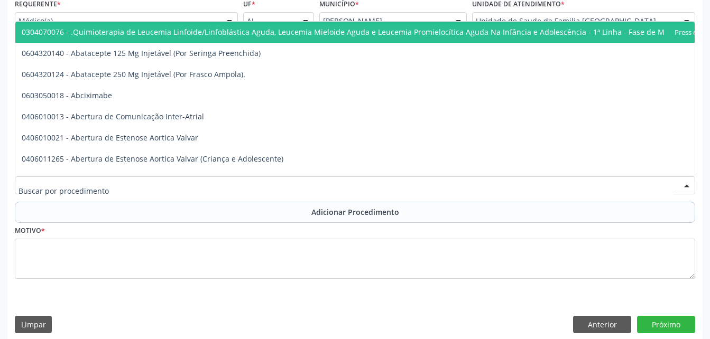
click at [318, 183] on div at bounding box center [355, 186] width 680 height 18
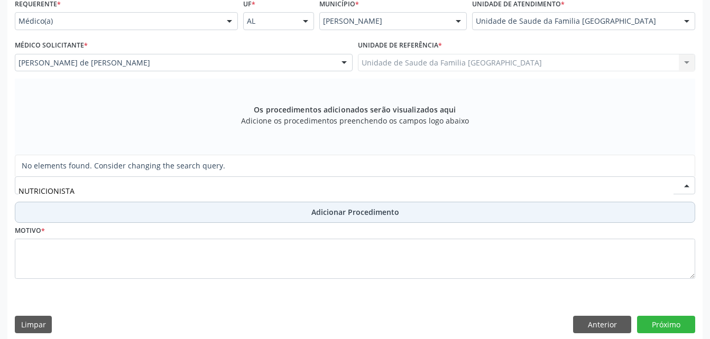
type input "NUTRICIONISTA"
click at [304, 210] on button "Adicionar Procedimento" at bounding box center [355, 212] width 680 height 21
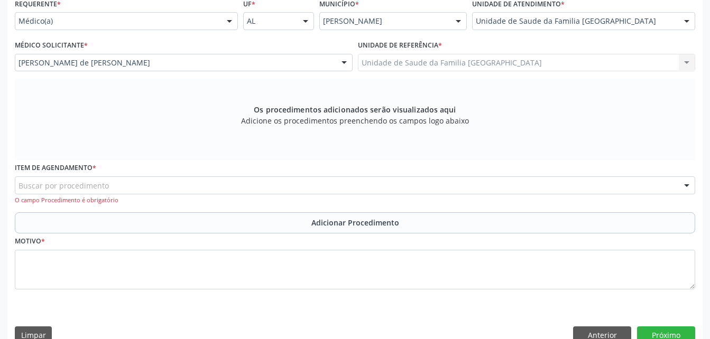
click at [308, 172] on div "Item de agendamento * Buscar por procedimento 0304070076 - .Quimioterapia de Le…" at bounding box center [355, 182] width 680 height 45
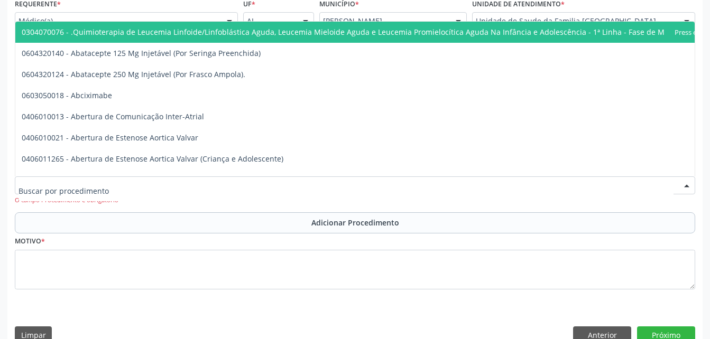
click at [308, 181] on div at bounding box center [355, 186] width 680 height 18
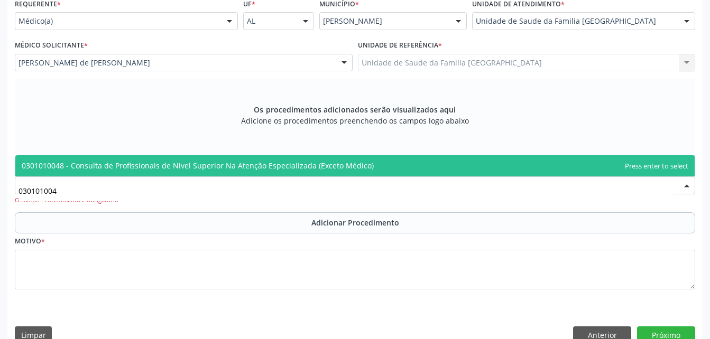
type input "0301010048"
click at [313, 161] on span "0301010048 - Consulta de Profissionais de Nivel Superior Na Atenção Especializa…" at bounding box center [198, 166] width 352 height 10
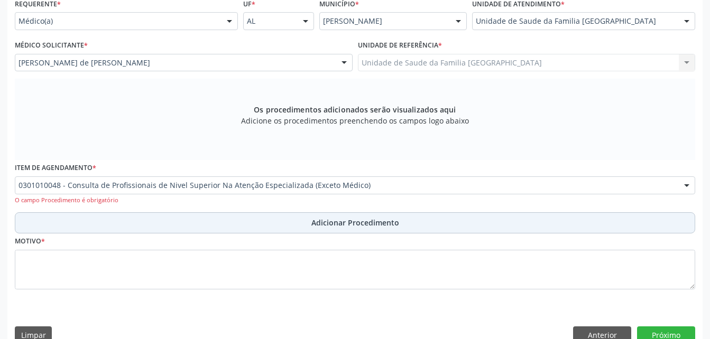
click at [314, 226] on span "Adicionar Procedimento" at bounding box center [355, 222] width 88 height 11
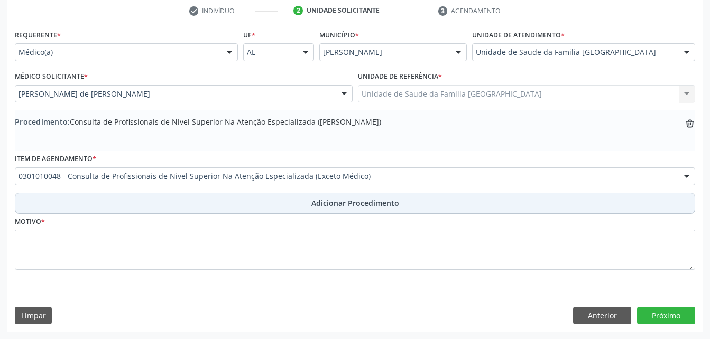
scroll to position [217, 0]
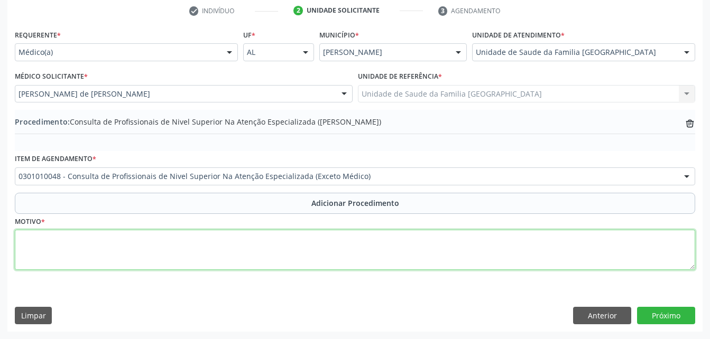
click at [309, 255] on textarea at bounding box center [355, 250] width 680 height 40
type textarea "NUTRICIONISTA"
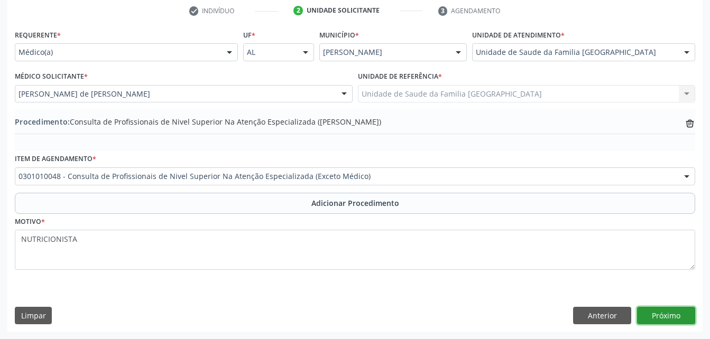
click at [673, 316] on button "Próximo" at bounding box center [666, 316] width 58 height 18
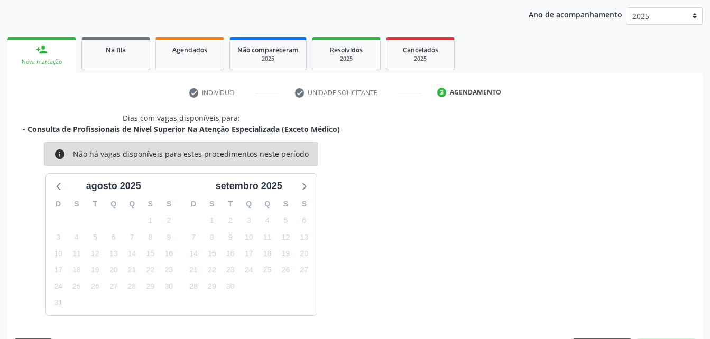
scroll to position [166, 0]
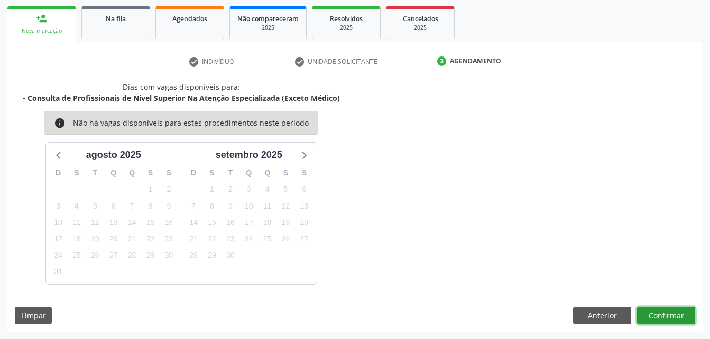
click at [680, 312] on button "Confirmar" at bounding box center [666, 316] width 58 height 18
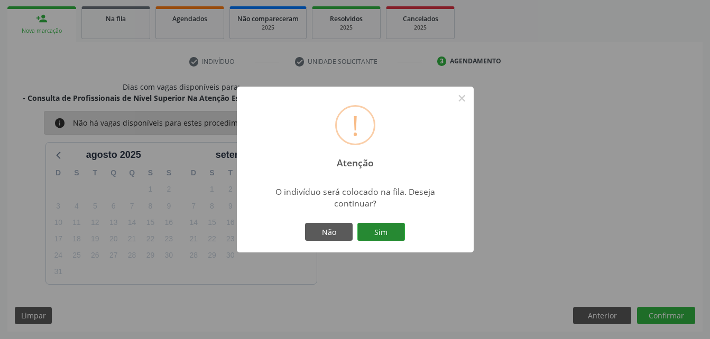
click at [385, 239] on button "Sim" at bounding box center [381, 232] width 48 height 18
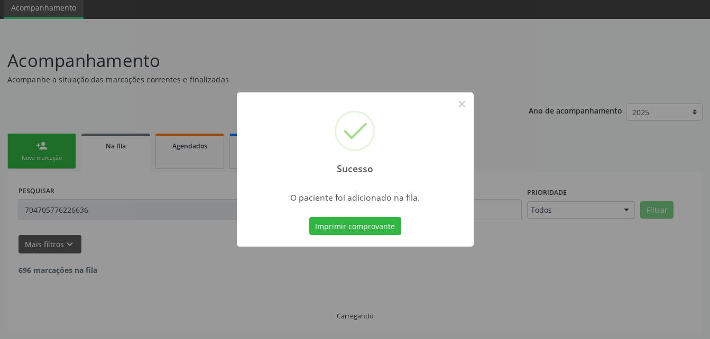
scroll to position [28, 0]
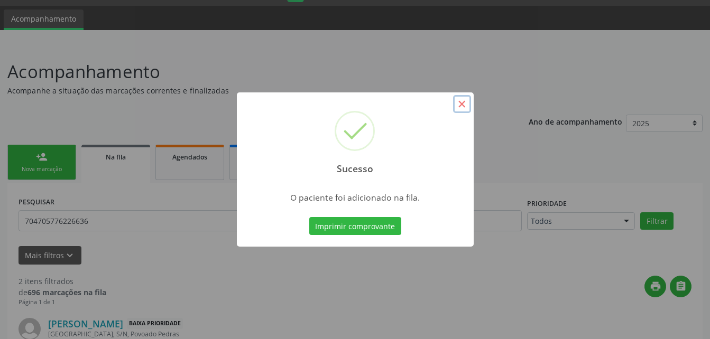
click at [463, 105] on button "×" at bounding box center [462, 104] width 18 height 18
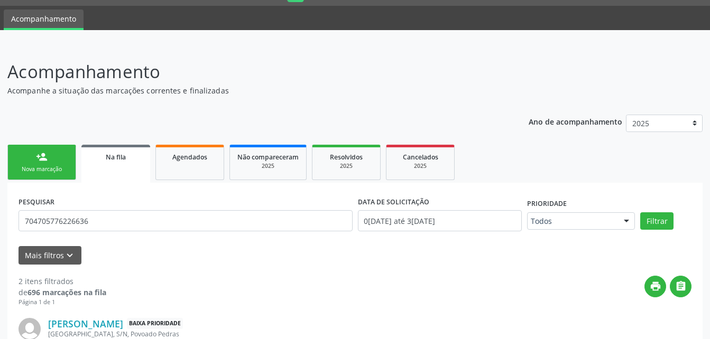
drag, startPoint x: 62, startPoint y: 168, endPoint x: 85, endPoint y: 179, distance: 24.8
click at [62, 168] on div "Nova marcação" at bounding box center [41, 169] width 53 height 8
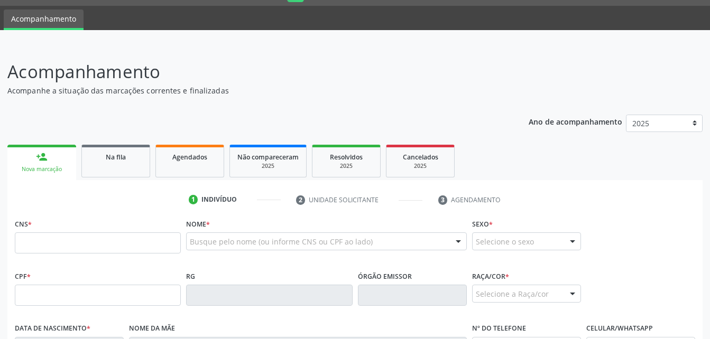
click at [177, 75] on p "Acompanhamento" at bounding box center [250, 72] width 487 height 26
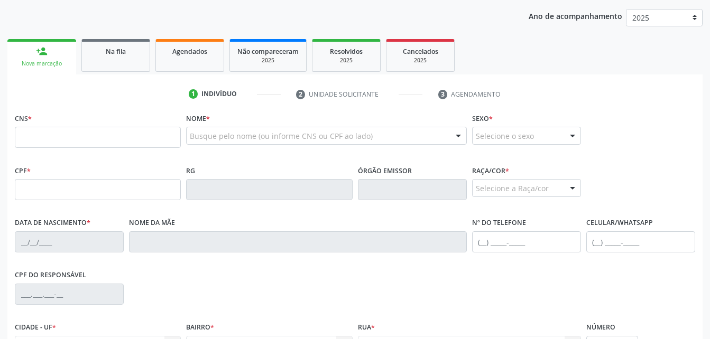
scroll to position [134, 0]
click at [124, 63] on link "Na fila" at bounding box center [115, 55] width 69 height 33
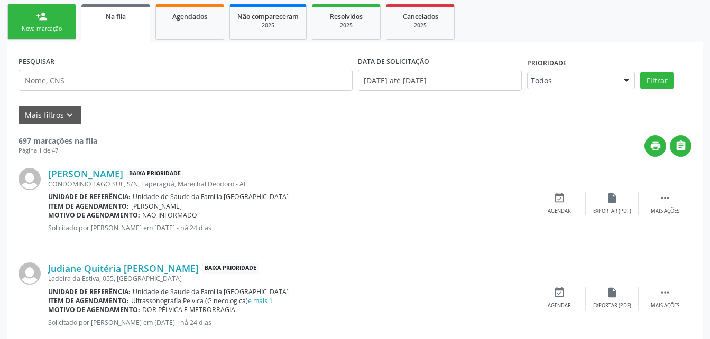
scroll to position [187, 0]
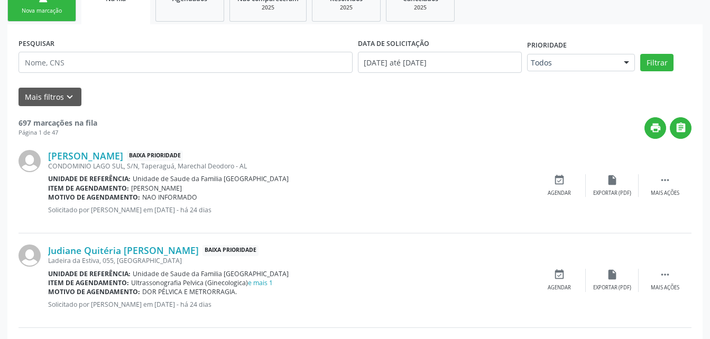
drag, startPoint x: 44, startPoint y: 155, endPoint x: 132, endPoint y: 160, distance: 87.9
click at [132, 160] on div "Suely Martins Silva Baixa Prioridade CONDOMINIO LAGO SUL, S/N, Taperaguá, Marec…" at bounding box center [354, 186] width 673 height 95
copy div "[PERSON_NAME]"
click at [125, 67] on input "text" at bounding box center [185, 62] width 334 height 21
paste input "[PERSON_NAME]"
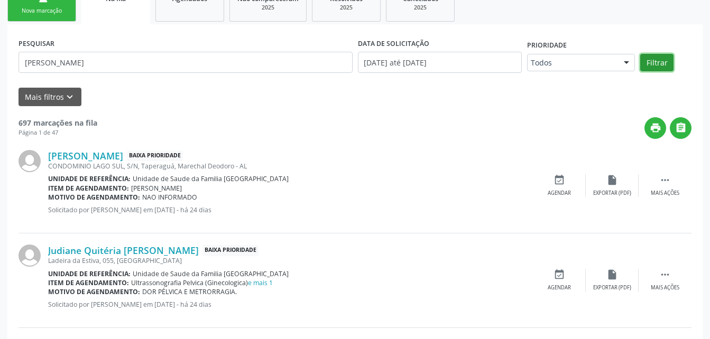
click at [642, 67] on button "Filtrar" at bounding box center [656, 63] width 33 height 18
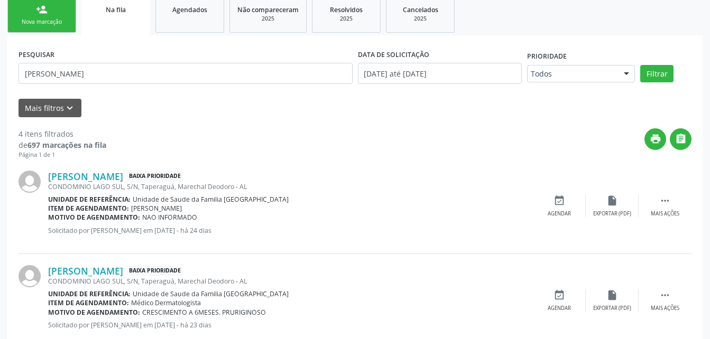
scroll to position [81, 0]
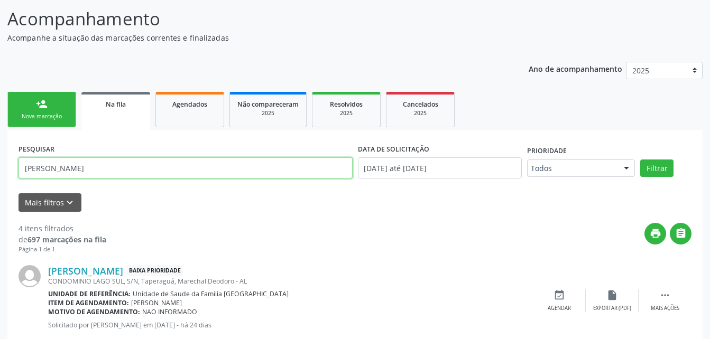
click at [120, 174] on input "[PERSON_NAME]" at bounding box center [185, 167] width 334 height 21
type input "S"
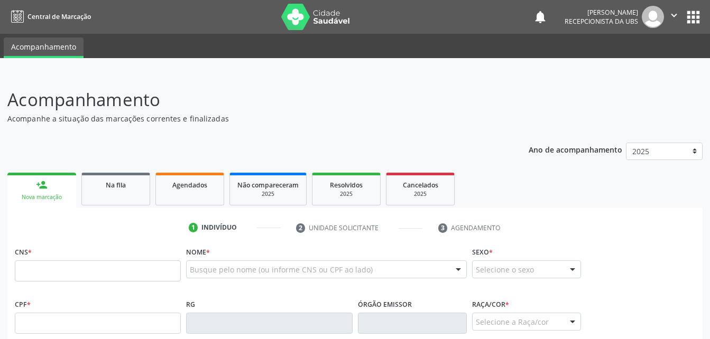
scroll to position [81, 0]
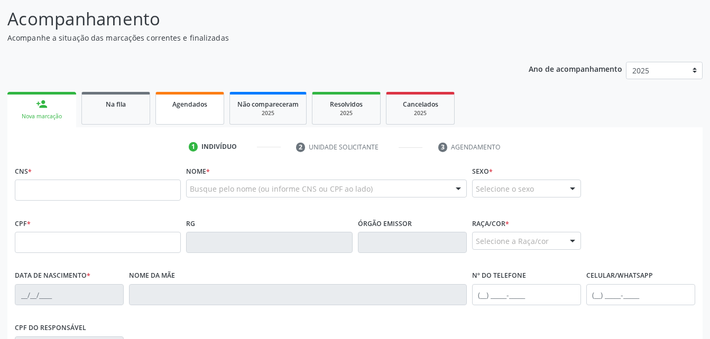
click at [211, 108] on div "Agendados" at bounding box center [189, 103] width 53 height 11
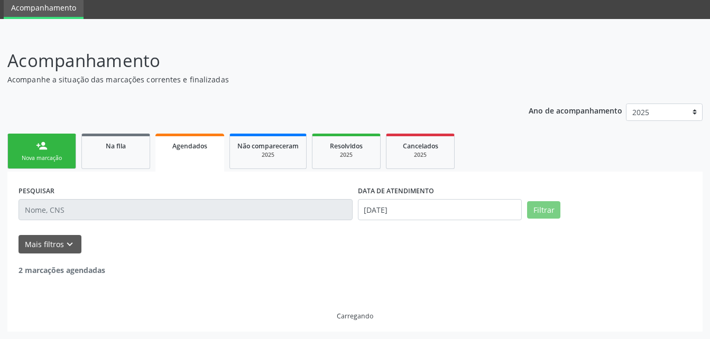
scroll to position [5, 0]
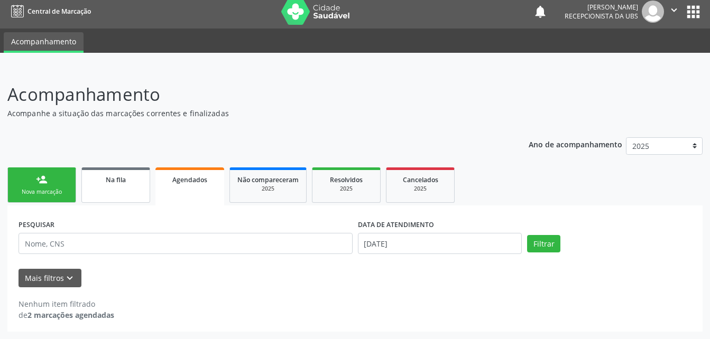
click at [127, 182] on div "Na fila" at bounding box center [115, 179] width 53 height 11
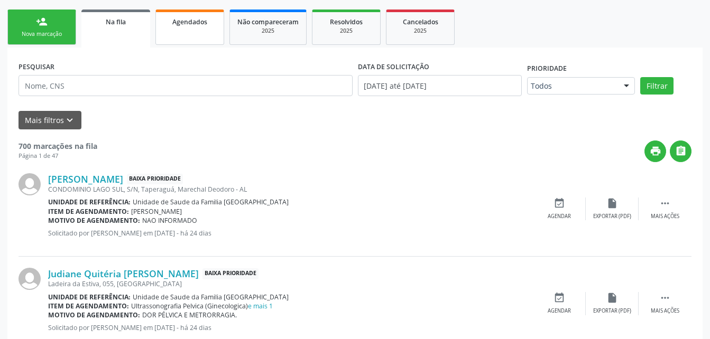
scroll to position [164, 0]
click at [677, 208] on div " Mais ações" at bounding box center [664, 208] width 53 height 23
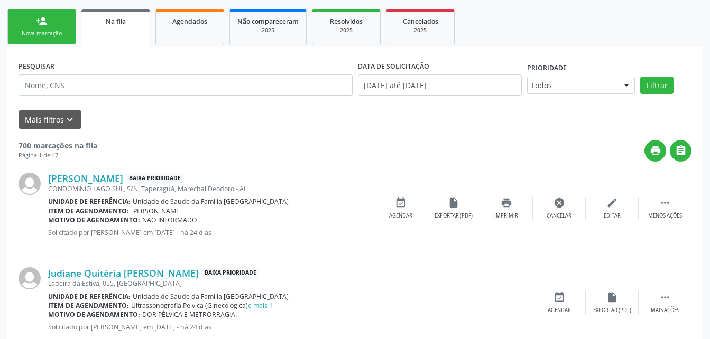
click at [146, 199] on span "Unidade de Saude da Familia [GEOGRAPHIC_DATA]" at bounding box center [211, 201] width 156 height 9
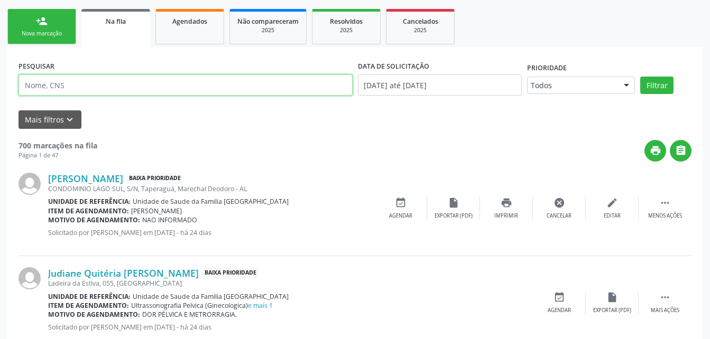
click at [129, 80] on input "text" at bounding box center [185, 85] width 334 height 21
type input "[PERSON_NAME]"
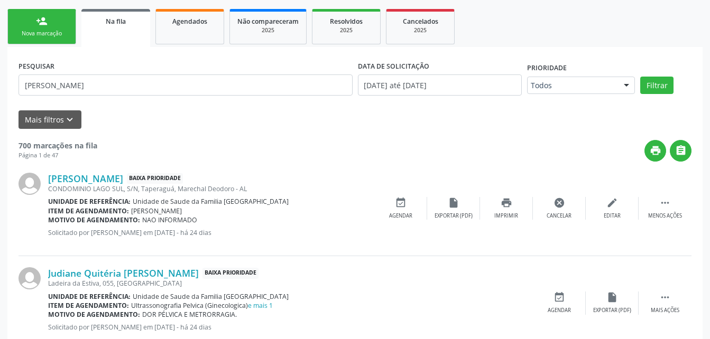
click at [60, 14] on link "person_add Nova marcação" at bounding box center [41, 26] width 69 height 35
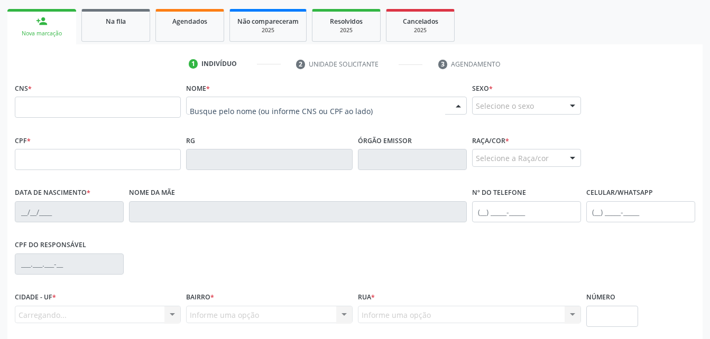
click at [271, 112] on div at bounding box center [326, 106] width 280 height 18
paste input "[PERSON_NAME]"
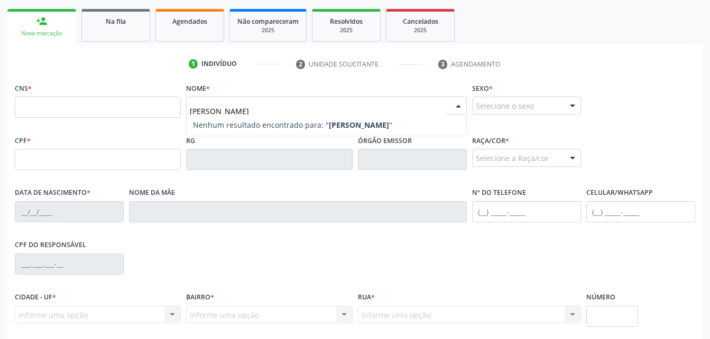
click at [343, 125] on strong "[PERSON_NAME]" at bounding box center [359, 125] width 60 height 10
click at [343, 122] on strong "[PERSON_NAME]" at bounding box center [359, 125] width 60 height 10
click at [344, 124] on strong "[PERSON_NAME]" at bounding box center [359, 125] width 60 height 10
type input "[PERSON_NAME]"
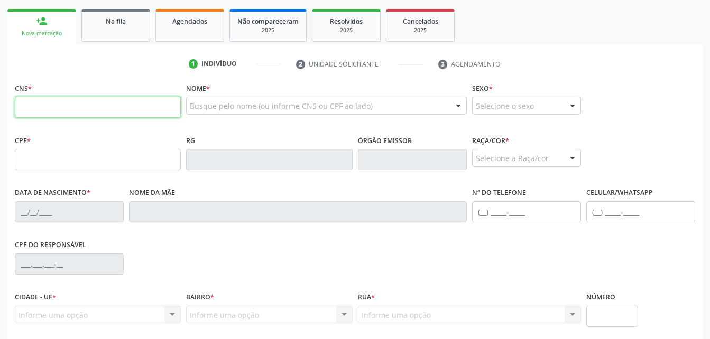
click at [154, 106] on input "text" at bounding box center [98, 107] width 166 height 21
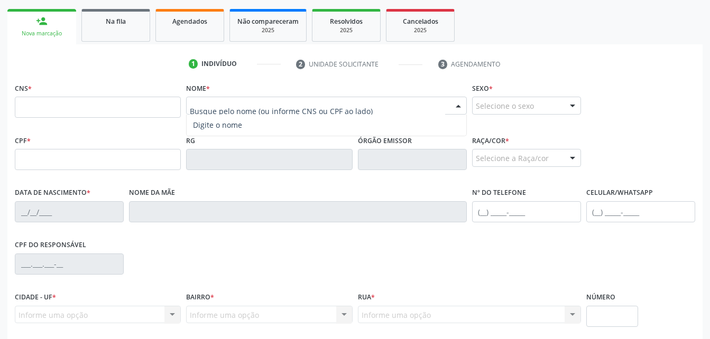
paste input "[PERSON_NAME]"
type input "[PERSON_NAME]"
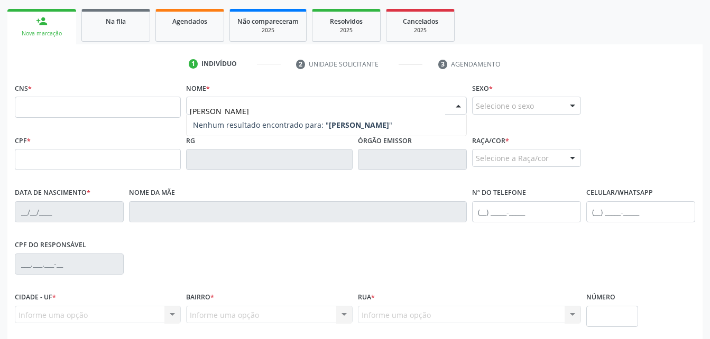
click at [376, 120] on strong "[PERSON_NAME]" at bounding box center [359, 125] width 60 height 10
click at [383, 122] on strong "[PERSON_NAME]" at bounding box center [359, 125] width 60 height 10
click at [384, 125] on strong "[PERSON_NAME]" at bounding box center [359, 125] width 60 height 10
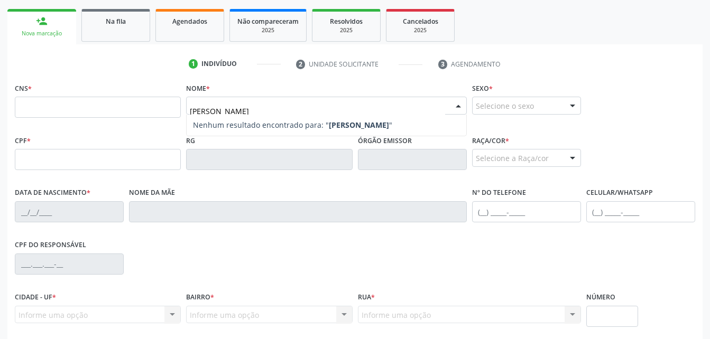
click at [384, 125] on strong "[PERSON_NAME]" at bounding box center [359, 125] width 60 height 10
click at [378, 123] on strong "[PERSON_NAME]" at bounding box center [359, 125] width 60 height 10
click at [379, 123] on strong "[PERSON_NAME]" at bounding box center [359, 125] width 60 height 10
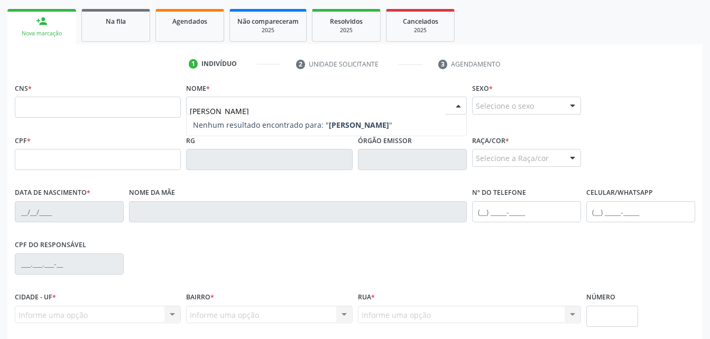
click at [380, 122] on strong "[PERSON_NAME]" at bounding box center [359, 125] width 60 height 10
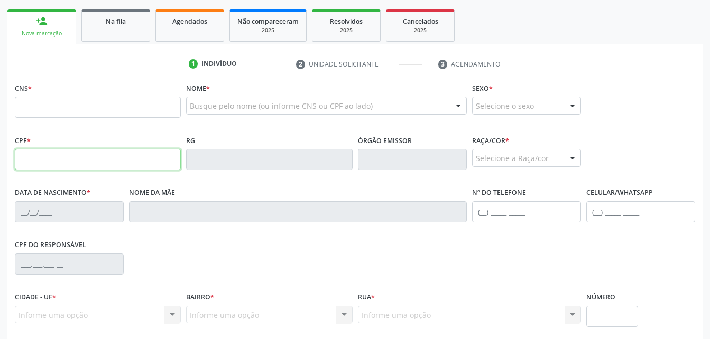
click at [156, 160] on input "text" at bounding box center [98, 159] width 166 height 21
type input "955.672.678-00"
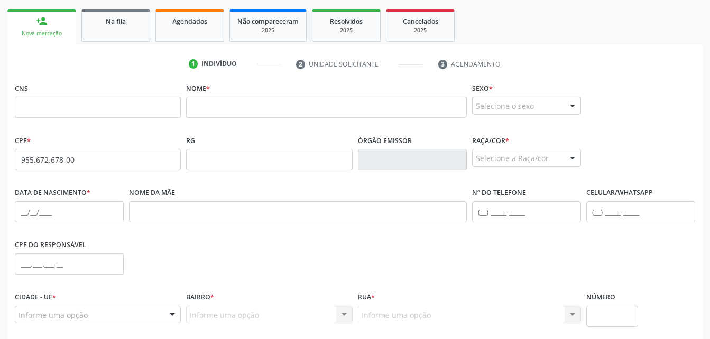
drag, startPoint x: 130, startPoint y: 24, endPoint x: 140, endPoint y: 27, distance: 10.2
click at [130, 24] on div "Na fila" at bounding box center [115, 20] width 53 height 11
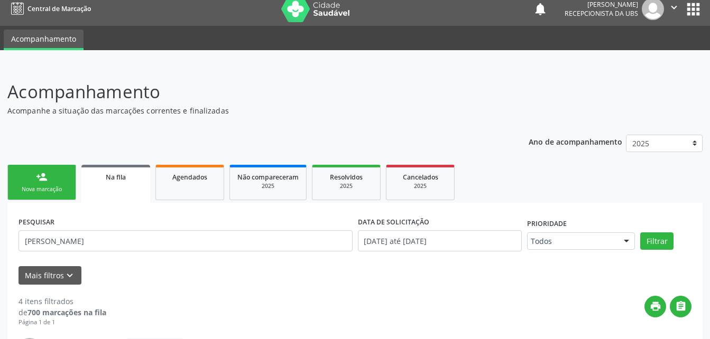
scroll to position [0, 0]
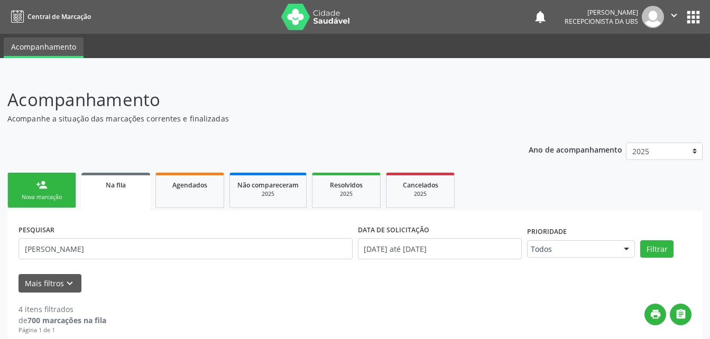
click at [671, 18] on icon "" at bounding box center [674, 16] width 12 height 12
click at [662, 64] on link "Sair" at bounding box center [646, 64] width 73 height 15
